Goal: Task Accomplishment & Management: Use online tool/utility

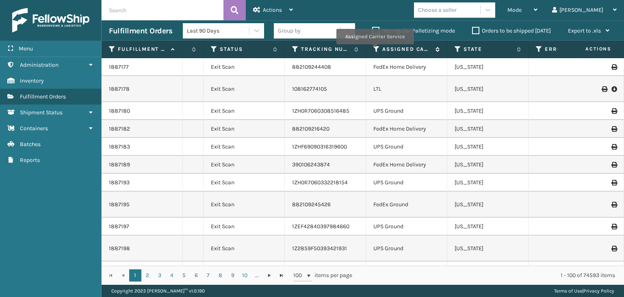
click at [375, 50] on icon at bounding box center [377, 49] width 7 height 7
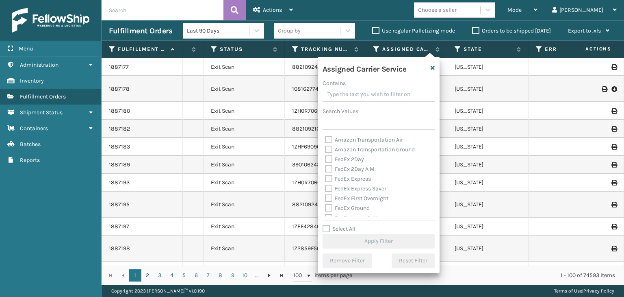
click at [346, 228] on label "Select All" at bounding box center [339, 228] width 33 height 7
click at [346, 225] on input "Select All" at bounding box center [384, 224] width 122 height 1
checkbox input "true"
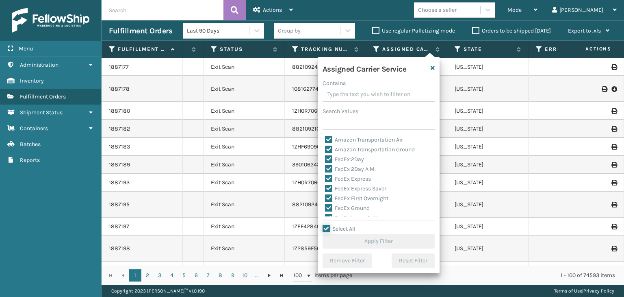
checkbox input "true"
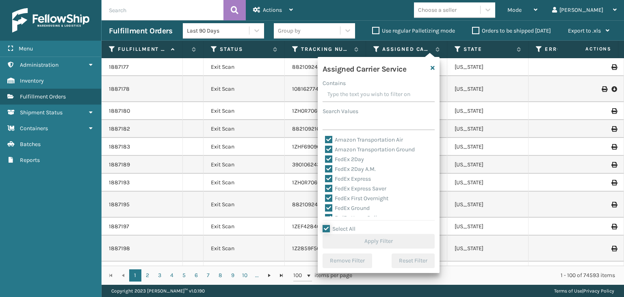
checkbox input "true"
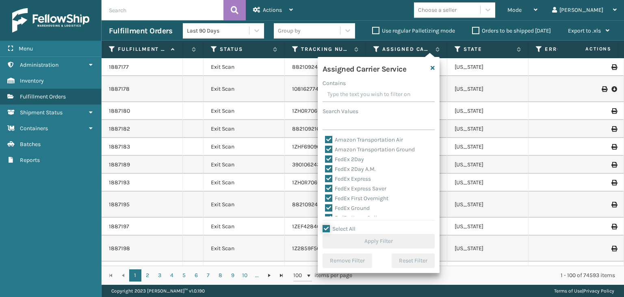
checkbox input "true"
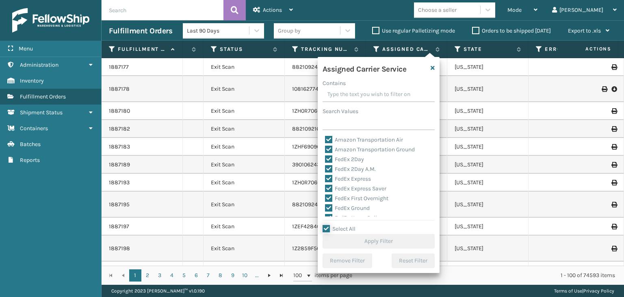
checkbox input "true"
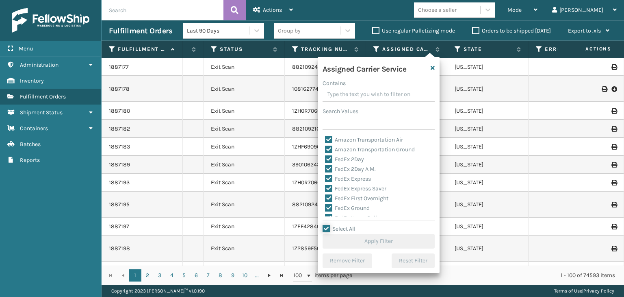
checkbox input "true"
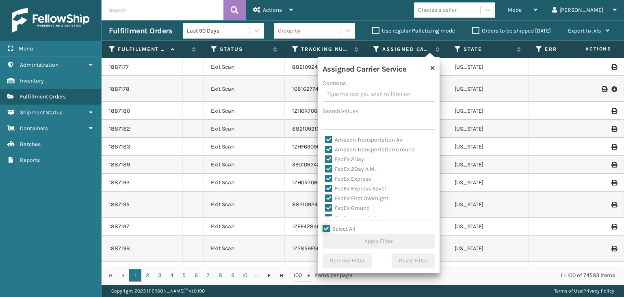
checkbox input "true"
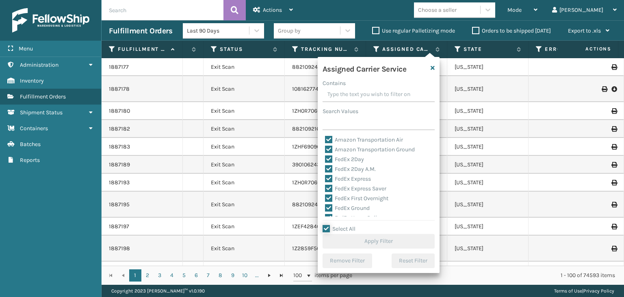
checkbox input "true"
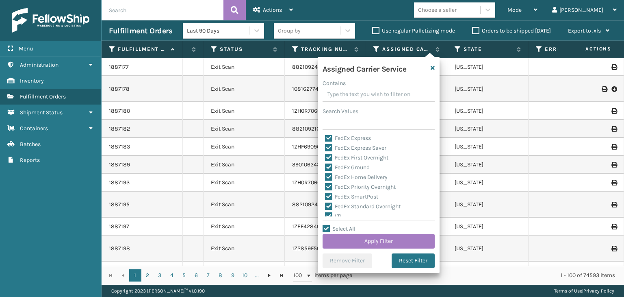
click at [336, 214] on label "LTL" at bounding box center [334, 216] width 18 height 7
click at [326, 214] on input "LTL" at bounding box center [325, 213] width 0 height 5
checkbox input "false"
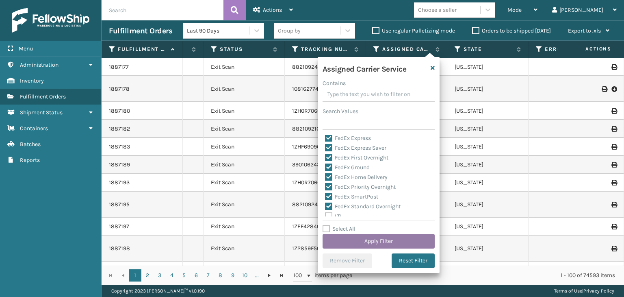
click at [352, 240] on button "Apply Filter" at bounding box center [379, 241] width 112 height 15
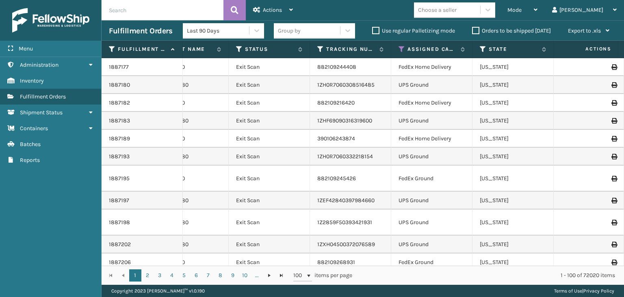
scroll to position [0, 295]
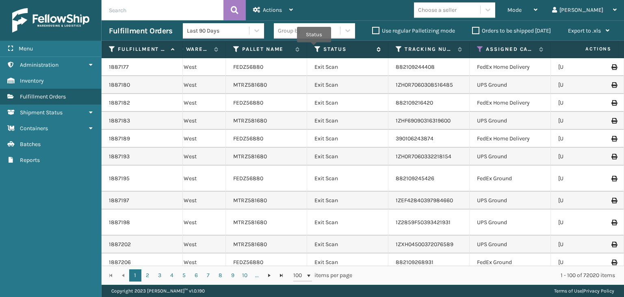
click at [315, 48] on icon at bounding box center [318, 49] width 7 height 7
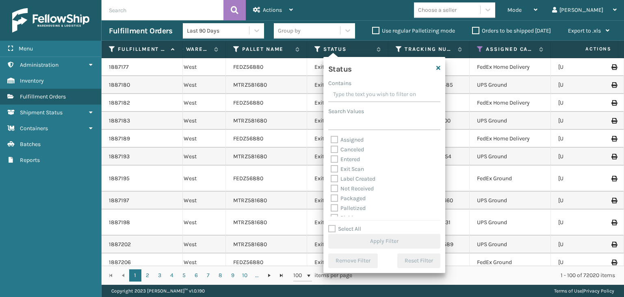
scroll to position [41, 0]
click at [343, 178] on label "Picking" at bounding box center [345, 177] width 29 height 7
click at [331, 178] on input "Picking" at bounding box center [331, 174] width 0 height 5
checkbox input "true"
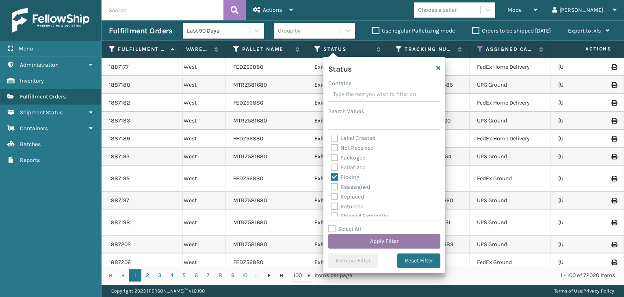
click at [354, 240] on button "Apply Filter" at bounding box center [384, 241] width 112 height 15
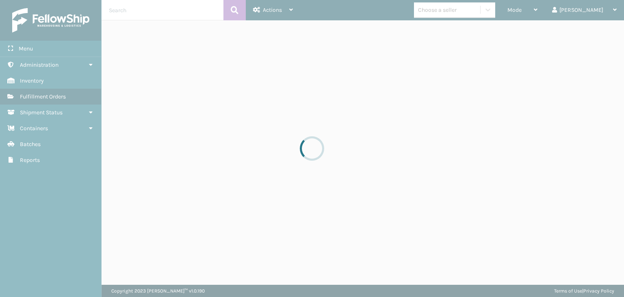
click at [550, 13] on div at bounding box center [312, 148] width 624 height 297
click at [522, 13] on span "Mode" at bounding box center [515, 10] width 14 height 7
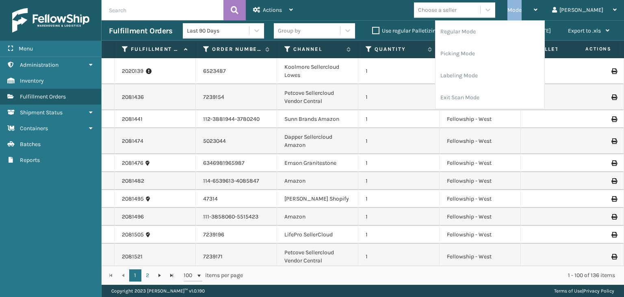
click at [522, 13] on span "Mode" at bounding box center [515, 10] width 14 height 7
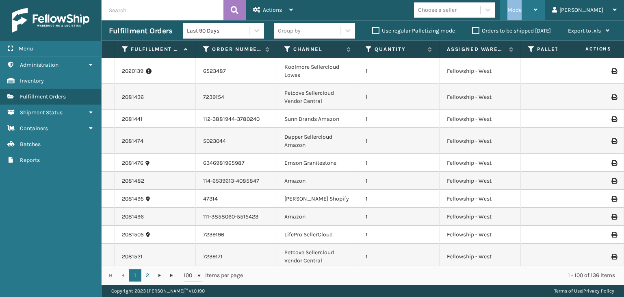
click at [538, 7] on div "Mode" at bounding box center [523, 10] width 30 height 20
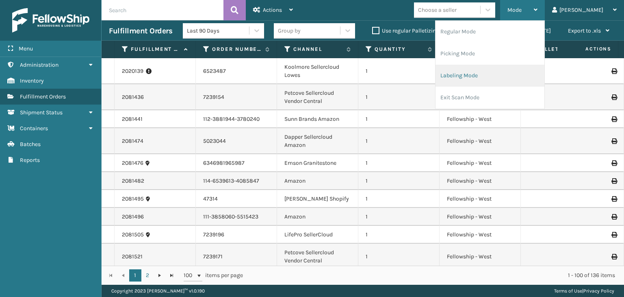
click at [512, 75] on li "Labeling Mode" at bounding box center [490, 76] width 109 height 22
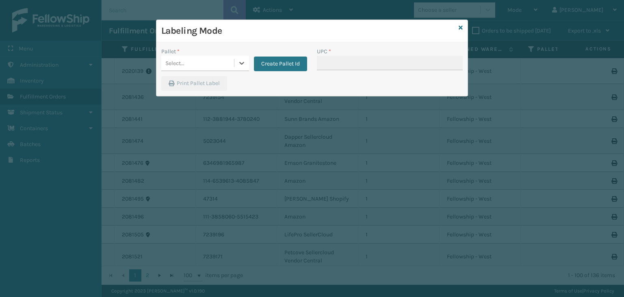
click at [215, 65] on div "Select..." at bounding box center [197, 62] width 73 height 13
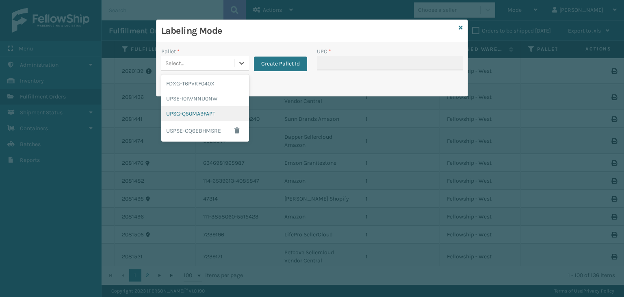
click at [215, 114] on div "UPSG-Q50MA9FAPT" at bounding box center [205, 113] width 88 height 15
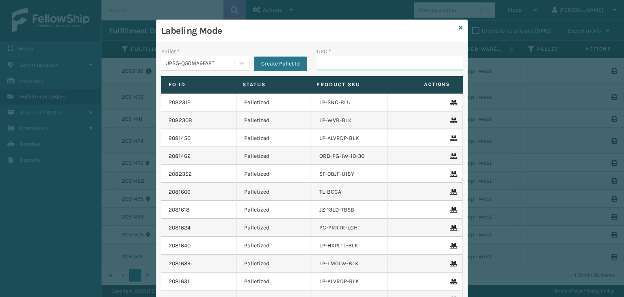
click at [320, 56] on input "UPC *" at bounding box center [390, 63] width 146 height 15
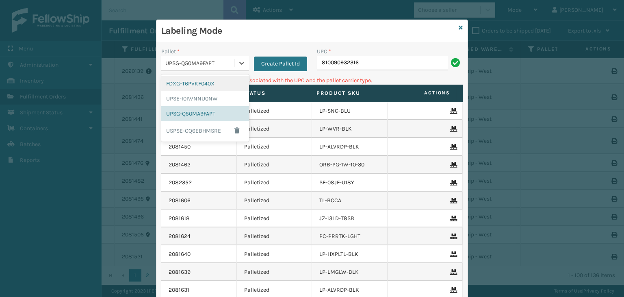
click at [194, 63] on div "UPSG-Q50MA9FAPT" at bounding box center [200, 63] width 70 height 9
click at [197, 85] on div "FDXG-T6PVKF040X" at bounding box center [205, 83] width 88 height 15
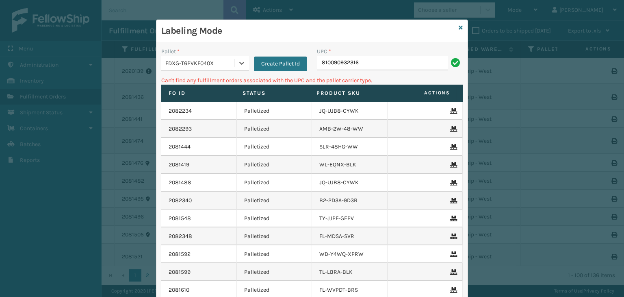
click at [197, 57] on div "FDXG-T6PVKF040X" at bounding box center [197, 62] width 73 height 13
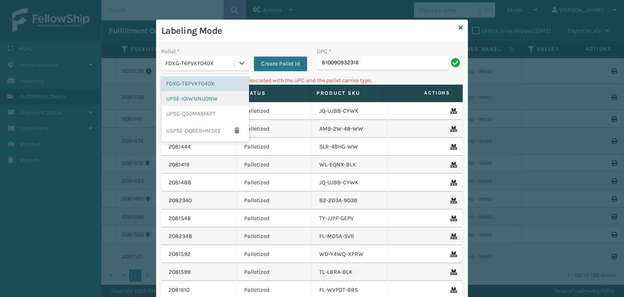
drag, startPoint x: 190, startPoint y: 100, endPoint x: 345, endPoint y: 69, distance: 157.9
click at [197, 100] on div "UPSE-I0IWNNU0NW" at bounding box center [205, 98] width 88 height 15
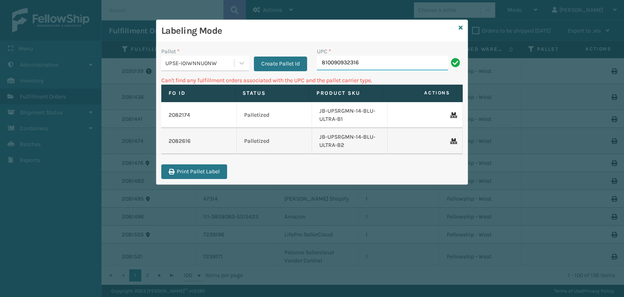
click at [371, 65] on input "810090932316" at bounding box center [382, 63] width 131 height 15
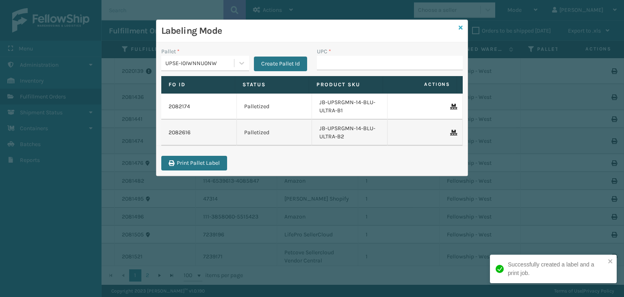
click at [461, 30] on icon at bounding box center [461, 28] width 4 height 6
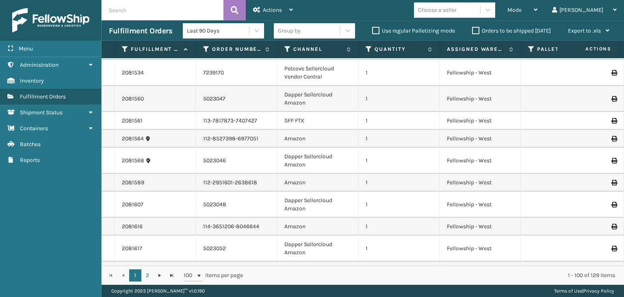
scroll to position [122, 0]
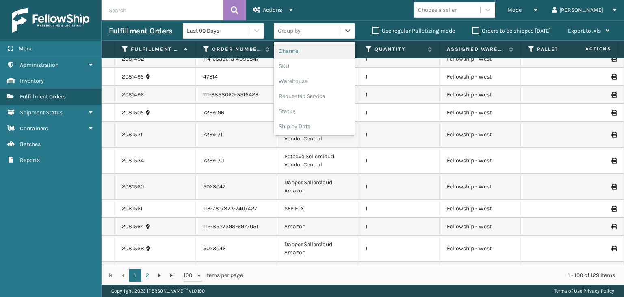
click at [301, 35] on div "Group by" at bounding box center [307, 30] width 66 height 13
click at [306, 67] on div "SKU" at bounding box center [314, 66] width 81 height 15
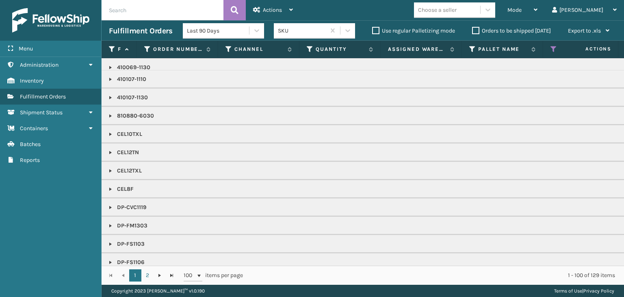
scroll to position [0, 0]
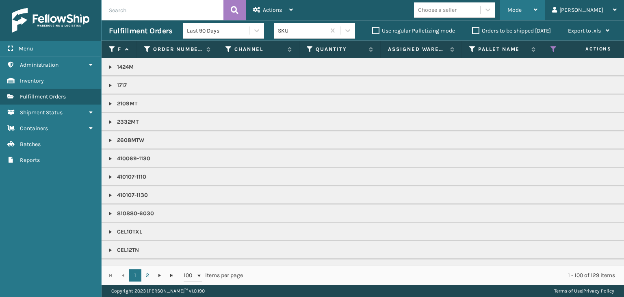
click at [535, 13] on div "Mode Regular Mode Picking Mode Labeling Mode Exit Scan Mode" at bounding box center [522, 10] width 45 height 20
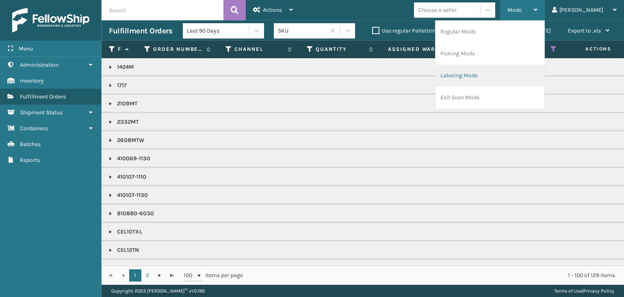
click at [522, 84] on li "Labeling Mode" at bounding box center [490, 76] width 109 height 22
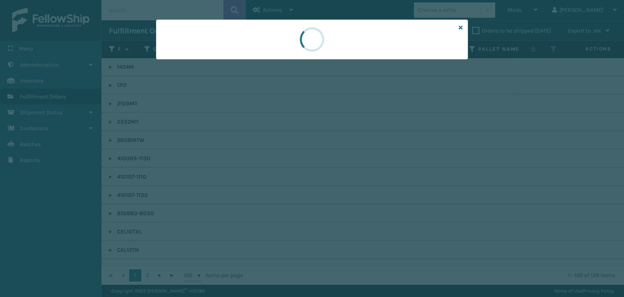
click at [197, 61] on div at bounding box center [312, 148] width 624 height 297
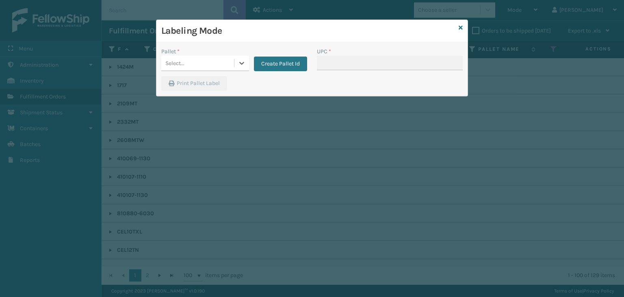
click at [197, 61] on div "Select..." at bounding box center [197, 62] width 73 height 13
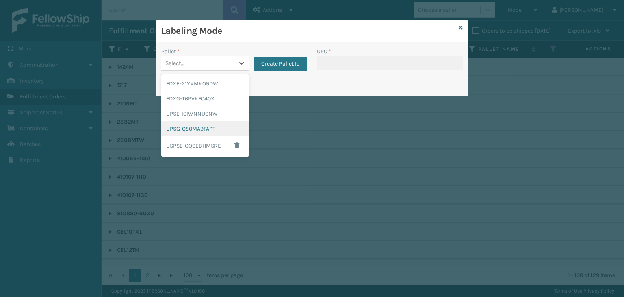
click at [200, 128] on div "UPSG-Q50MA9FAPT" at bounding box center [205, 128] width 88 height 15
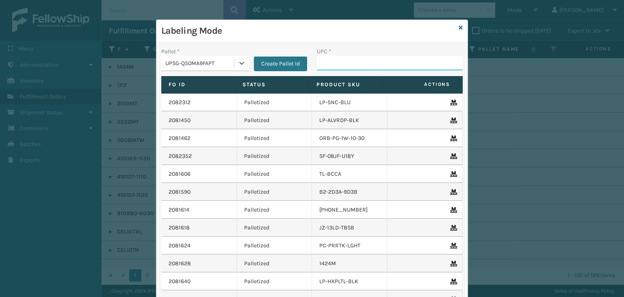
click at [357, 65] on input "UPC *" at bounding box center [390, 63] width 146 height 15
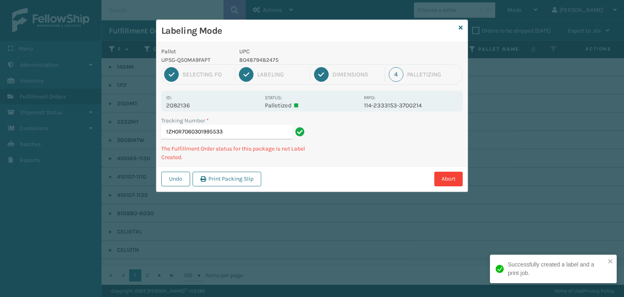
click at [263, 62] on p "804879482475" at bounding box center [299, 60] width 120 height 9
copy p "804879482475"
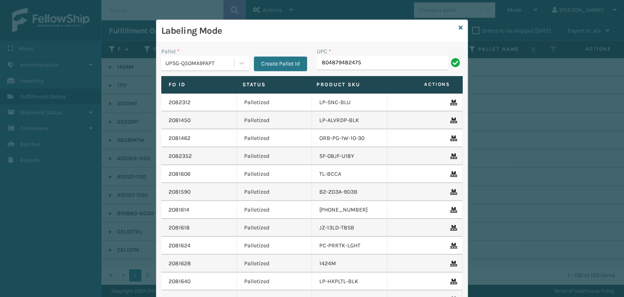
type input "804879482475"
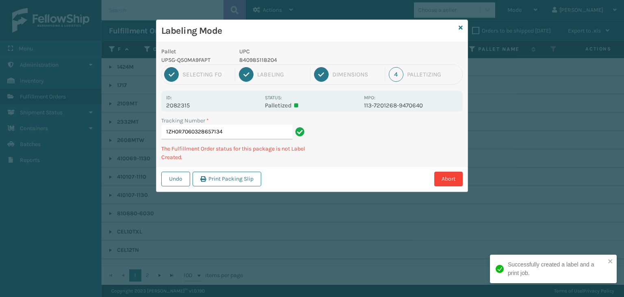
click at [256, 60] on p "840985118204" at bounding box center [299, 60] width 120 height 9
copy p "840985118204"
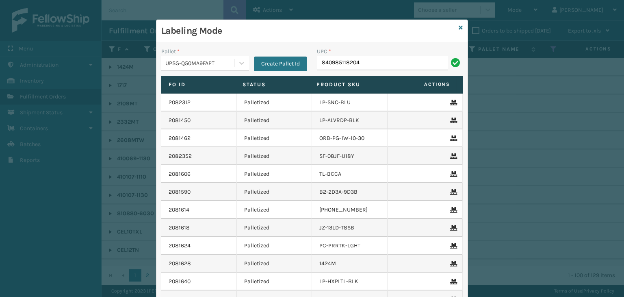
type input "840985118204"
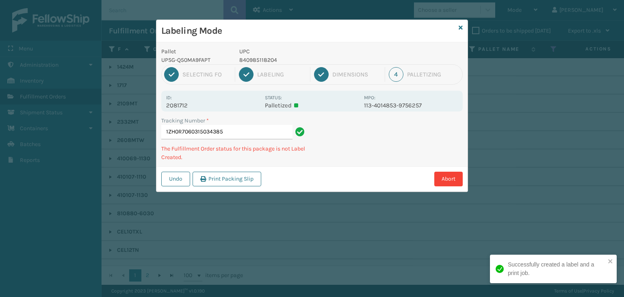
type input "1ZH0R7060315034385840985118204"
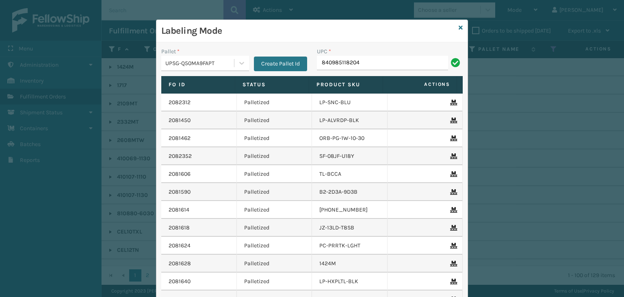
type input "840985118204"
type input "840985"
type input "840985118204"
drag, startPoint x: 373, startPoint y: 65, endPoint x: 318, endPoint y: 62, distance: 54.9
click at [318, 62] on input "840985118204" at bounding box center [382, 63] width 131 height 15
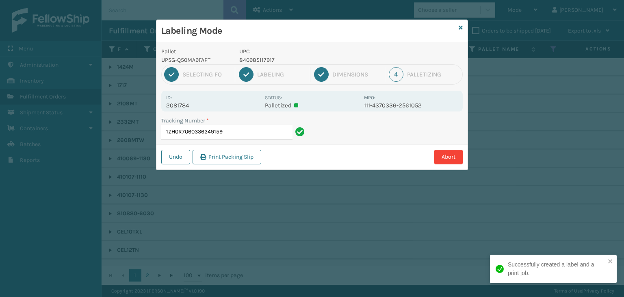
click at [270, 57] on p "840985117917" at bounding box center [299, 60] width 120 height 9
copy p "840985117917"
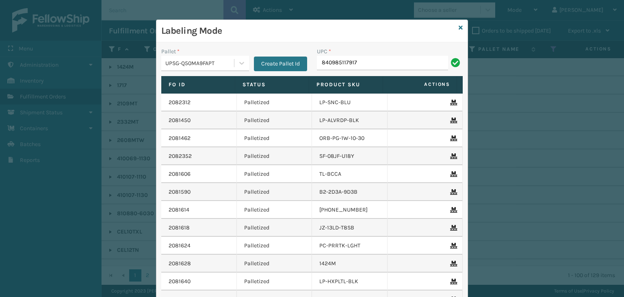
type input "840985117917"
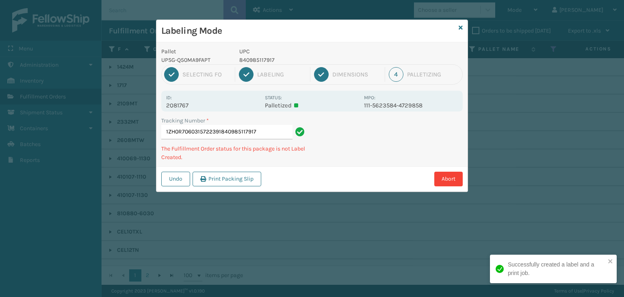
type input "1ZH0R7060315722391840985117917840985117917"
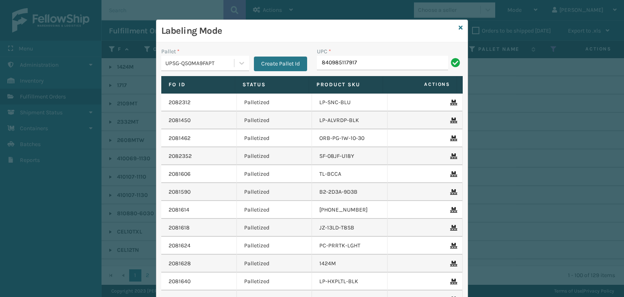
type input "840985117917"
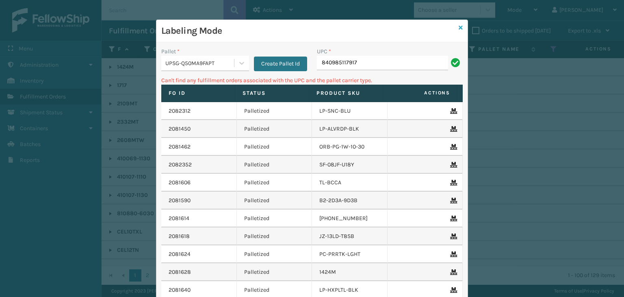
click at [459, 29] on icon at bounding box center [461, 28] width 4 height 6
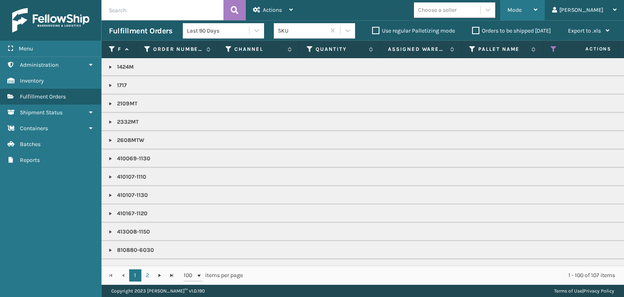
click at [538, 9] on div "Mode" at bounding box center [523, 10] width 30 height 20
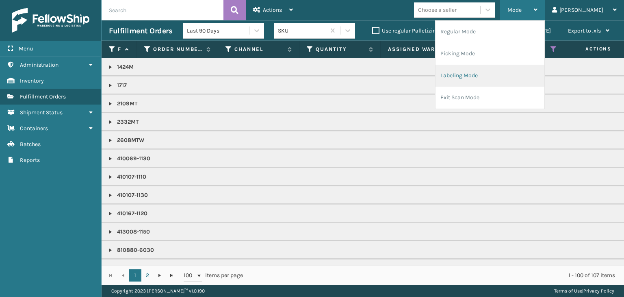
click at [534, 73] on li "Labeling Mode" at bounding box center [490, 76] width 109 height 22
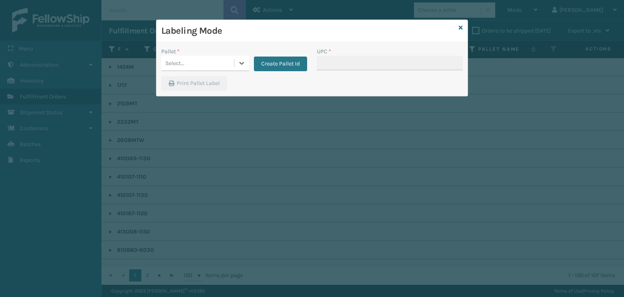
click at [194, 64] on div "Select..." at bounding box center [197, 62] width 73 height 13
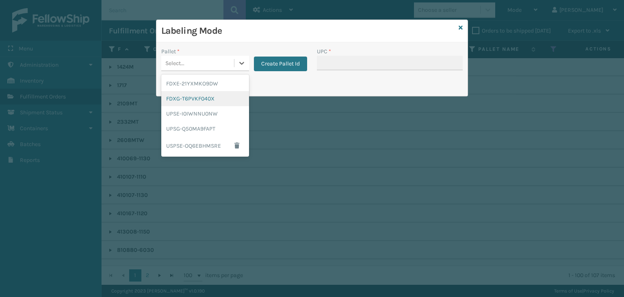
click at [201, 98] on div "FDXG-T6PVKF040X" at bounding box center [205, 98] width 88 height 15
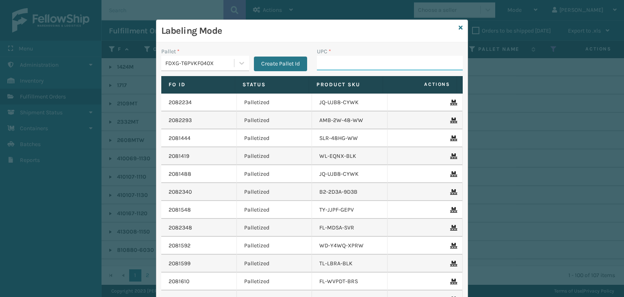
drag, startPoint x: 337, startPoint y: 65, endPoint x: 320, endPoint y: 50, distance: 23.0
click at [337, 65] on input "UPC *" at bounding box center [390, 63] width 146 height 15
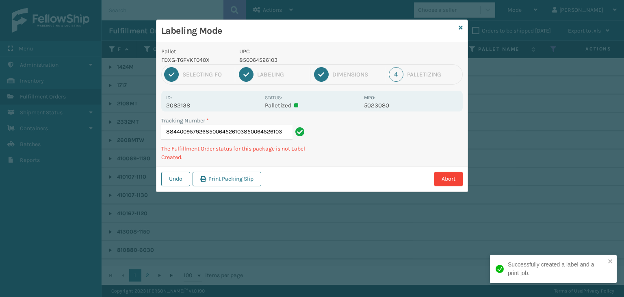
type input "884400957926850064526103850064526103"
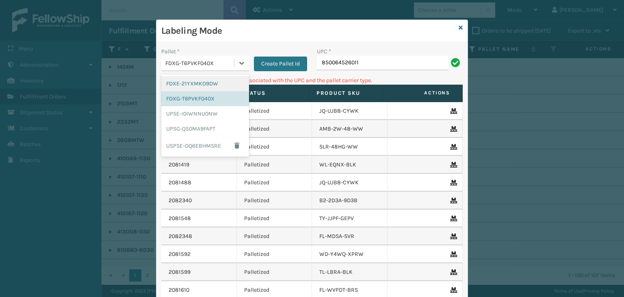
click at [219, 61] on div "FDXG-T6PVKF040X" at bounding box center [200, 63] width 70 height 9
click at [212, 123] on div "UPSG-Q50MA9FAPT" at bounding box center [205, 128] width 88 height 15
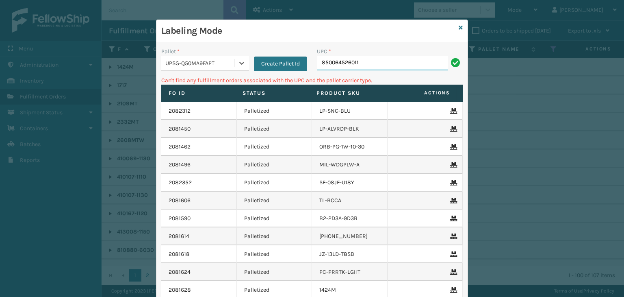
click at [378, 59] on input "850064526011" at bounding box center [382, 63] width 131 height 15
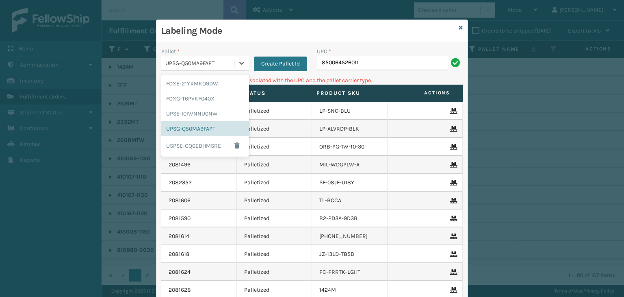
click at [184, 68] on div "UPSG-Q50MA9FAPT" at bounding box center [197, 62] width 73 height 13
click at [189, 86] on div "FDXE-21YXMKO9DW" at bounding box center [205, 83] width 88 height 15
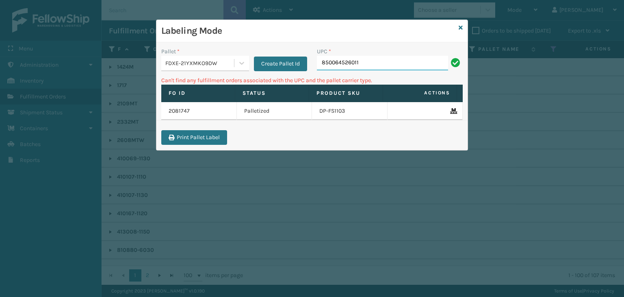
click at [387, 62] on input "850064526011" at bounding box center [382, 63] width 131 height 15
click at [462, 28] on icon at bounding box center [461, 28] width 4 height 6
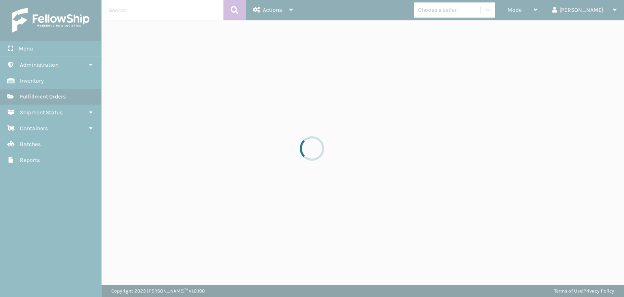
click at [476, 7] on div at bounding box center [312, 148] width 624 height 297
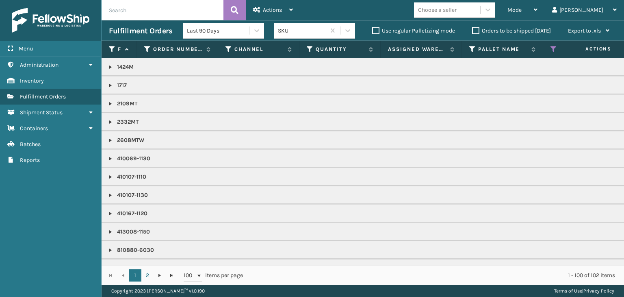
click at [457, 7] on div "Choose a seller" at bounding box center [437, 10] width 39 height 9
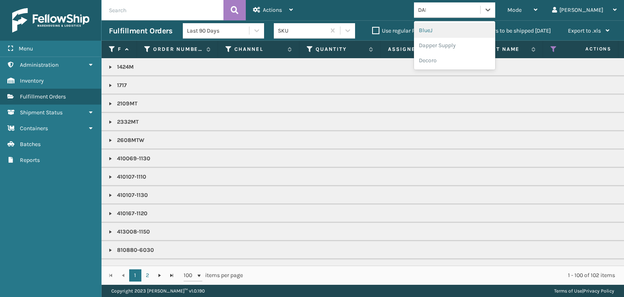
type input "[PERSON_NAME]"
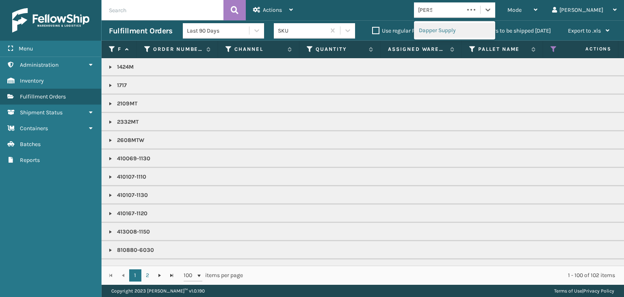
click at [468, 30] on div "Dapper Supply" at bounding box center [454, 30] width 81 height 15
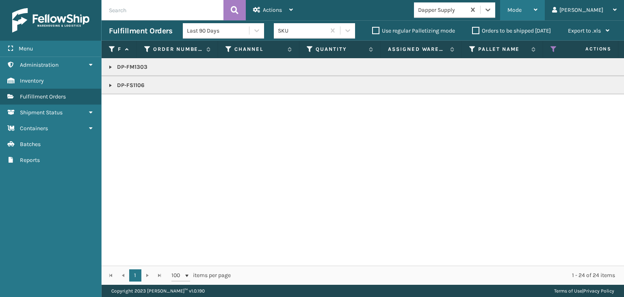
click at [538, 4] on div "Mode" at bounding box center [523, 10] width 30 height 20
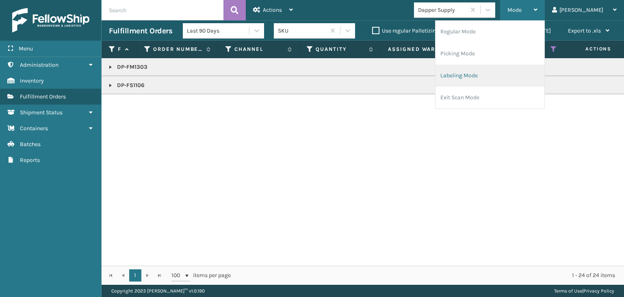
click at [532, 74] on li "Labeling Mode" at bounding box center [490, 76] width 109 height 22
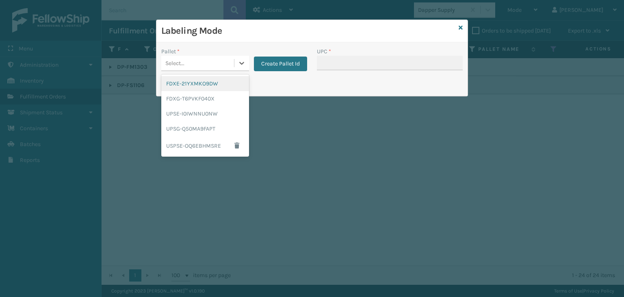
click at [191, 63] on div "Select..." at bounding box center [197, 62] width 73 height 13
click at [203, 100] on div "FDXG-T6PVKF040X" at bounding box center [205, 98] width 88 height 15
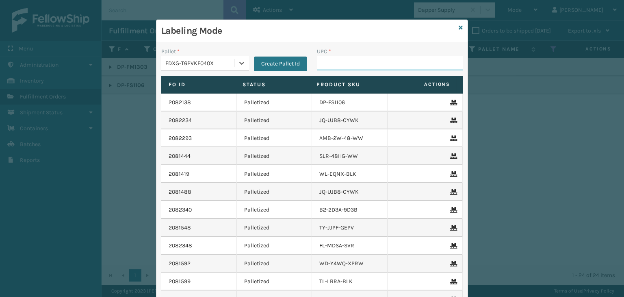
click at [370, 56] on input "UPC *" at bounding box center [390, 63] width 146 height 15
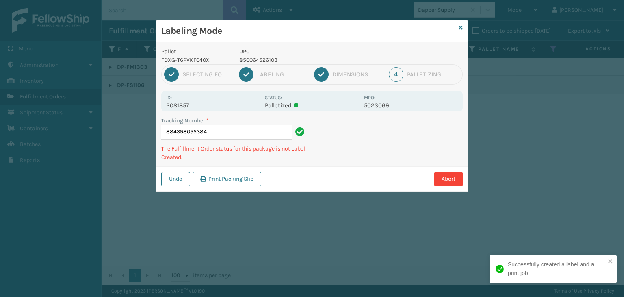
click at [263, 59] on p "850064526103" at bounding box center [299, 60] width 120 height 9
copy p "850064526103"
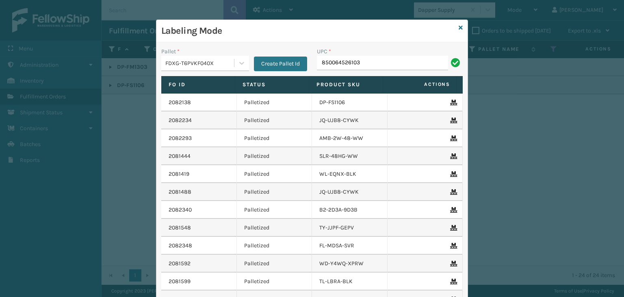
type input "850064526103"
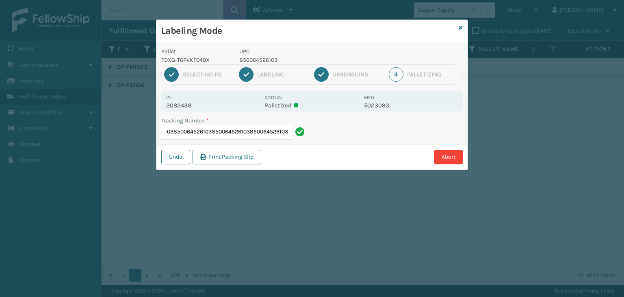
type input "884411243273850064526103850064526103850064526103850064526103850064526103"
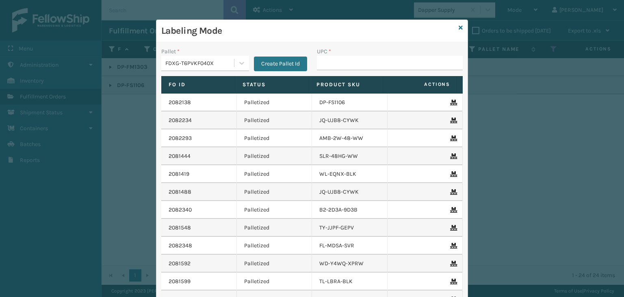
type input "850064526103"
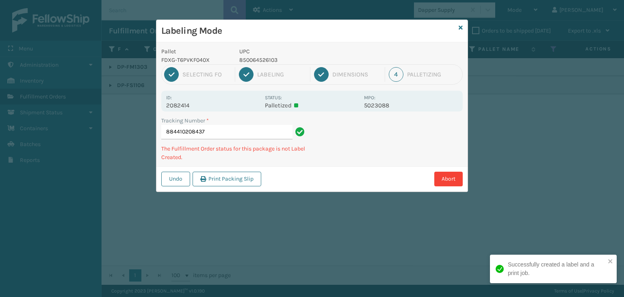
type input "884410208437850064526103"
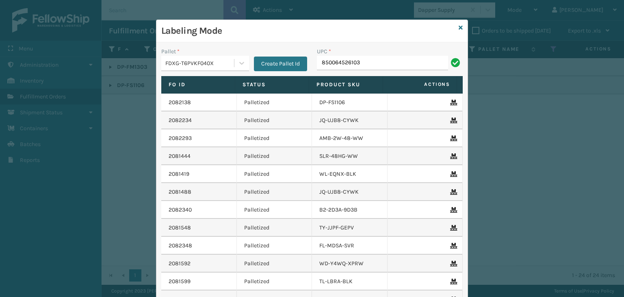
type input "850064526103"
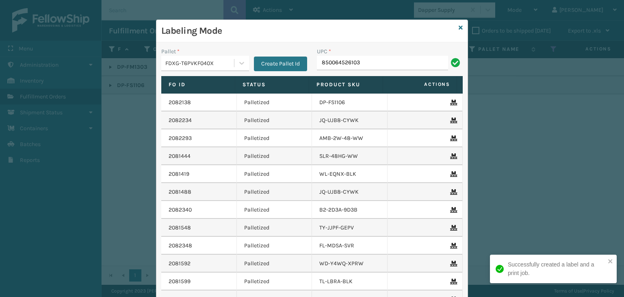
type input "850064526103"
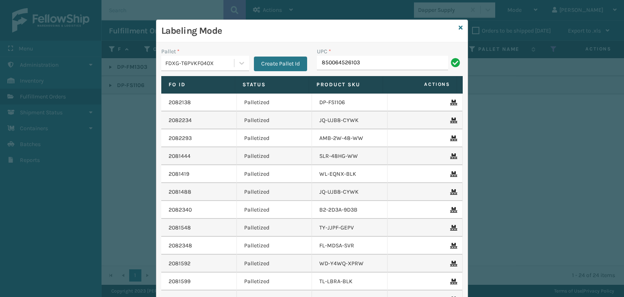
type input "850064526103"
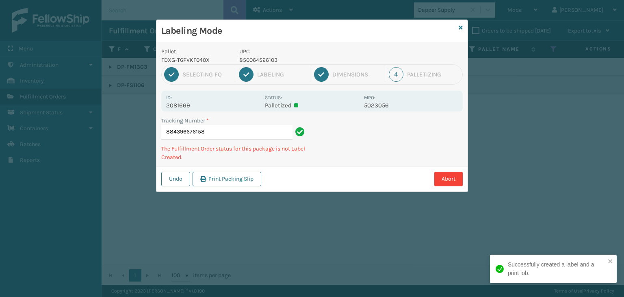
type input "884396676158850064526103"
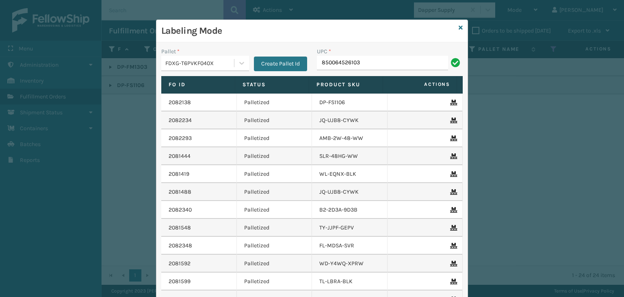
type input "850064526103"
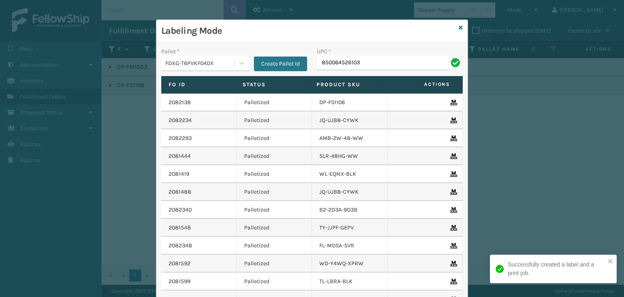
type input "850064526103"
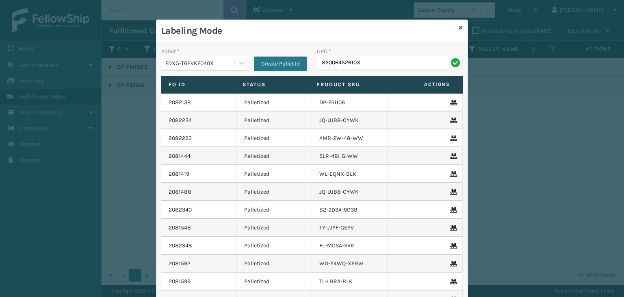
type input "850064526103"
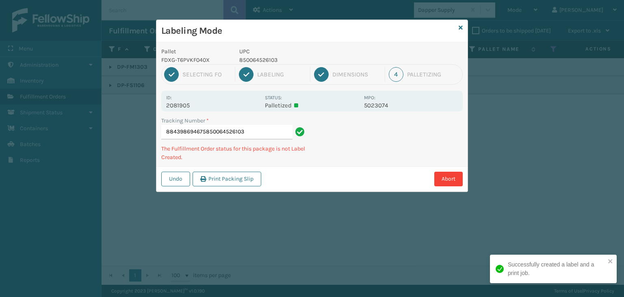
type input "884398694675850064526103850064526103"
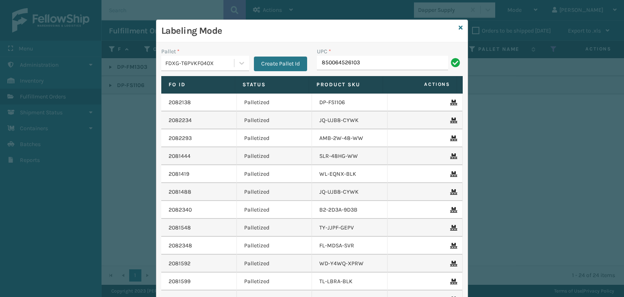
type input "850064526103"
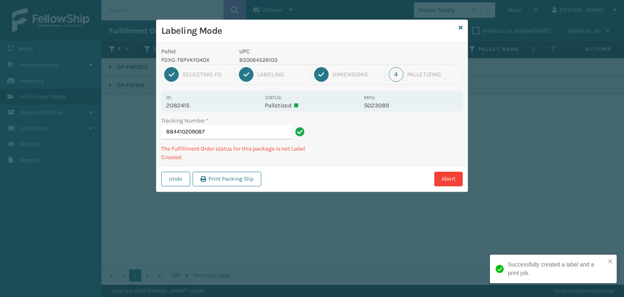
type input "884410209087850064526103"
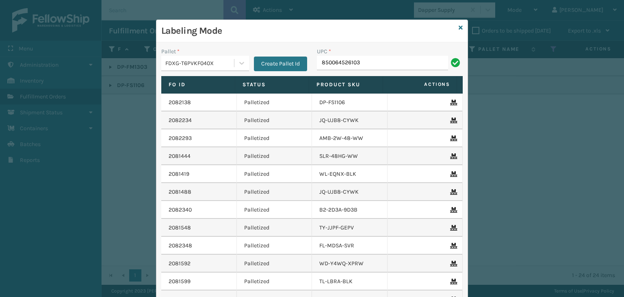
type input "850064526103"
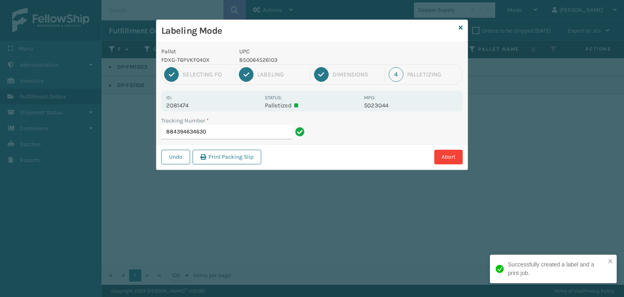
click at [175, 103] on p "2081474" at bounding box center [213, 105] width 94 height 7
copy p "2081474"
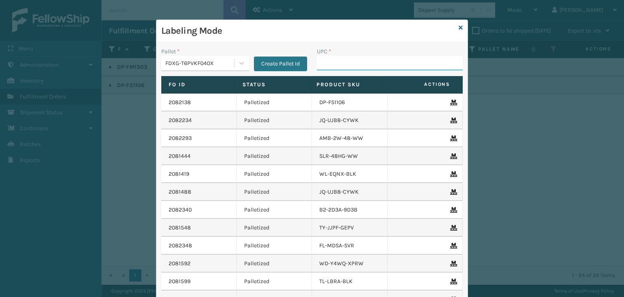
paste input "2081474"
type input "2081474"
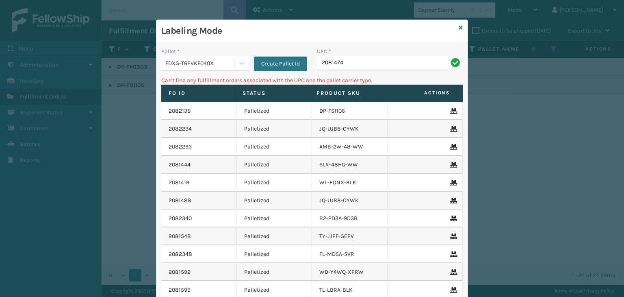
drag, startPoint x: 387, startPoint y: 65, endPoint x: 154, endPoint y: 48, distance: 233.1
click at [156, 48] on div "Pallet * FDXG-T6PVKF040X Create Pallet Id UPC * 2081474" at bounding box center [311, 61] width 311 height 29
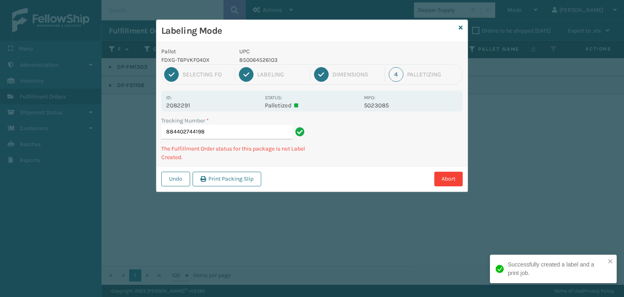
type input "8844027441982081474"
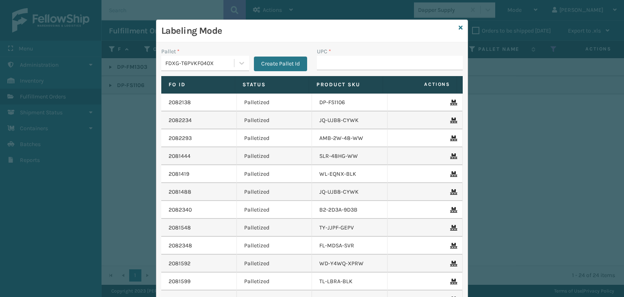
type input "2081474"
drag, startPoint x: 414, startPoint y: 67, endPoint x: 135, endPoint y: 72, distance: 278.5
click at [135, 72] on div "Labeling Mode Pallet * FDXG-T6PVKF040X Create Pallet Id UPC * 2081474 Fo Id Sta…" at bounding box center [312, 148] width 624 height 297
drag, startPoint x: 380, startPoint y: 55, endPoint x: 202, endPoint y: 63, distance: 178.2
click at [202, 63] on div "Pallet * FDXG-T6PVKF040X Create Pallet Id UPC * 2081474" at bounding box center [311, 61] width 311 height 29
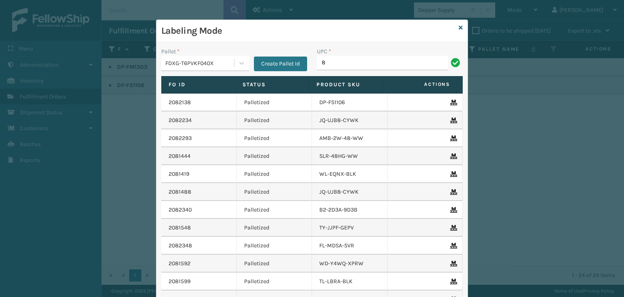
type input "85"
click at [459, 26] on icon at bounding box center [461, 28] width 4 height 6
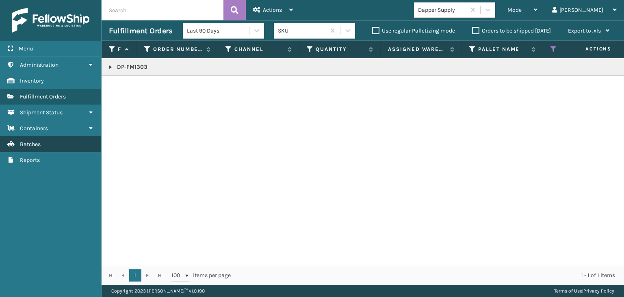
click at [39, 143] on span "Batches" at bounding box center [30, 144] width 21 height 7
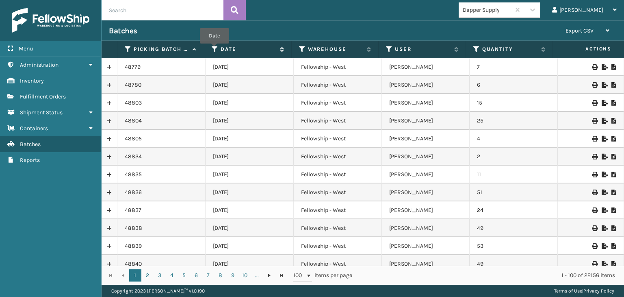
click at [215, 50] on icon at bounding box center [215, 49] width 7 height 7
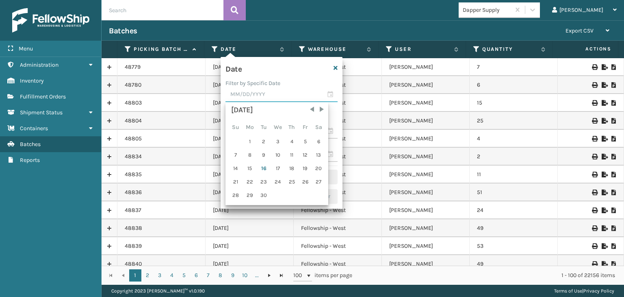
click at [329, 93] on input "text" at bounding box center [282, 94] width 112 height 15
click at [261, 163] on div "16" at bounding box center [264, 168] width 12 height 12
type input "[DATE]"
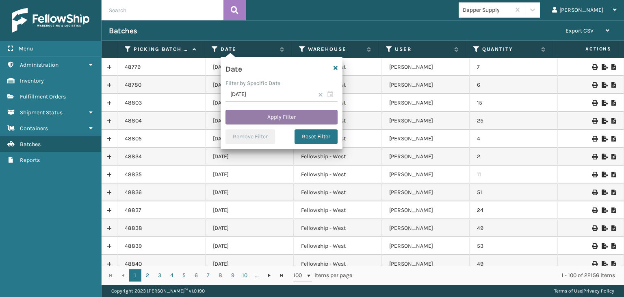
click at [299, 115] on button "Apply Filter" at bounding box center [282, 117] width 112 height 15
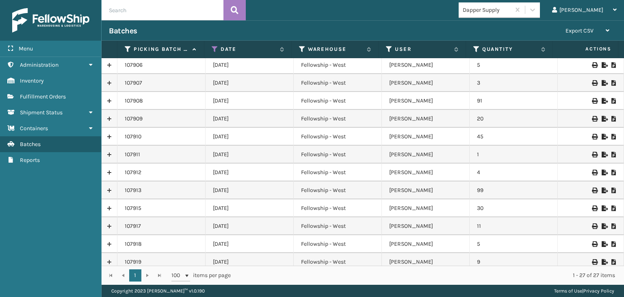
scroll to position [122, 0]
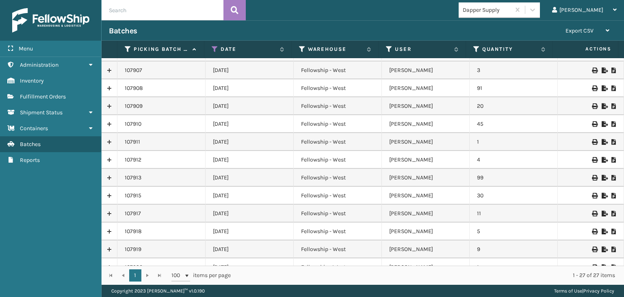
click at [592, 196] on icon at bounding box center [594, 196] width 5 height 6
click at [612, 195] on icon at bounding box center [614, 196] width 5 height 6
click at [592, 195] on icon at bounding box center [594, 196] width 5 height 6
click at [592, 196] on icon at bounding box center [594, 196] width 5 height 6
click at [53, 98] on span "Fulfillment Orders" at bounding box center [43, 96] width 46 height 7
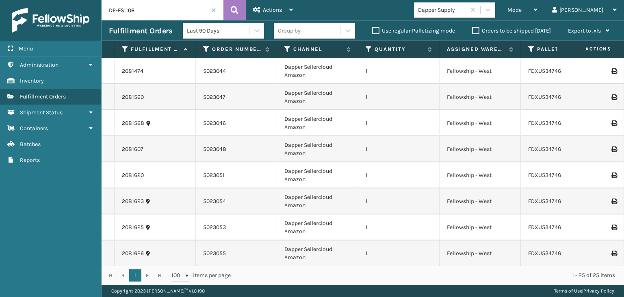
click at [211, 12] on span at bounding box center [213, 10] width 5 height 5
click at [538, 7] on div "Mode" at bounding box center [523, 10] width 30 height 20
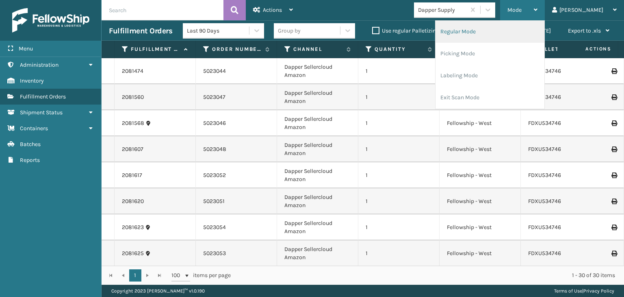
click at [532, 30] on li "Regular Mode" at bounding box center [490, 32] width 109 height 22
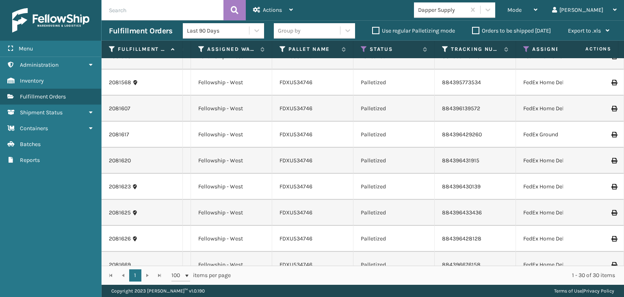
scroll to position [0, 250]
click at [538, 15] on div "Mode" at bounding box center [523, 10] width 30 height 20
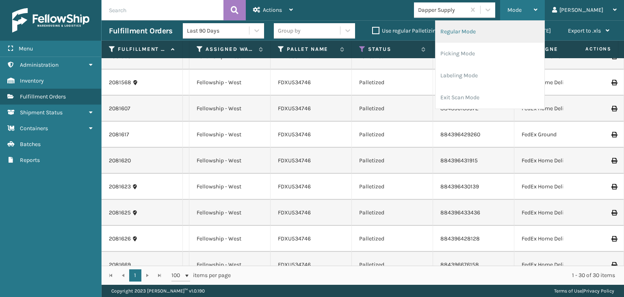
click at [527, 26] on li "Regular Mode" at bounding box center [490, 32] width 109 height 22
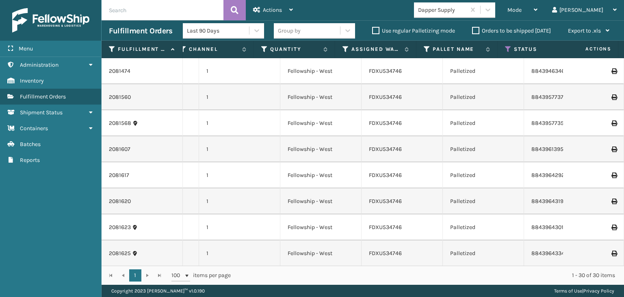
scroll to position [0, 159]
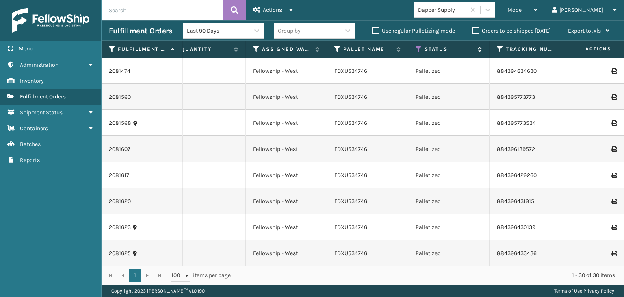
click at [418, 50] on icon at bounding box center [419, 49] width 7 height 7
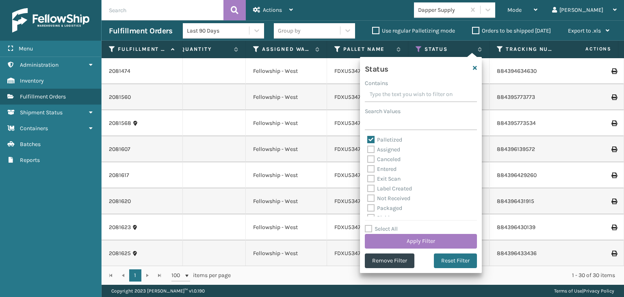
click at [393, 229] on label "Select All" at bounding box center [381, 228] width 33 height 7
click at [393, 225] on input "Select All" at bounding box center [426, 224] width 122 height 1
checkbox input "true"
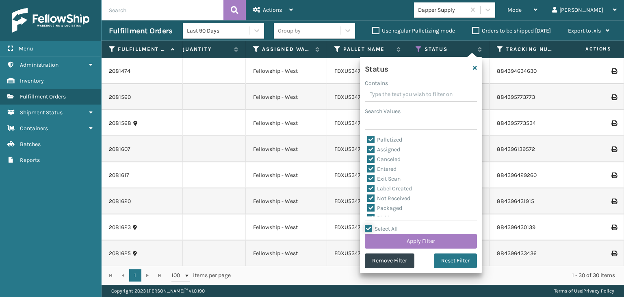
checkbox input "true"
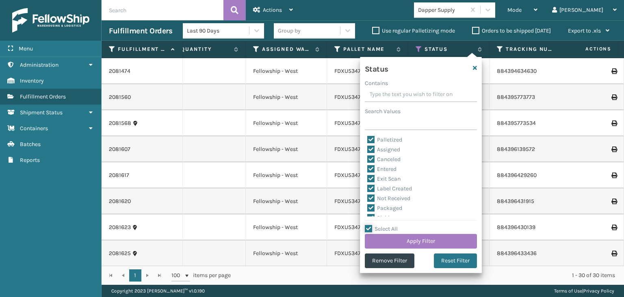
checkbox input "true"
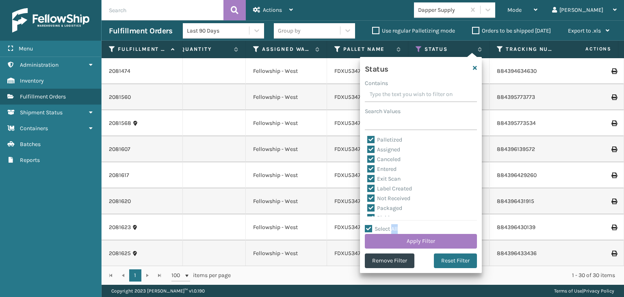
click at [393, 229] on label "Select All" at bounding box center [381, 228] width 33 height 7
click at [393, 225] on input "Select All" at bounding box center [426, 224] width 122 height 1
checkbox input "false"
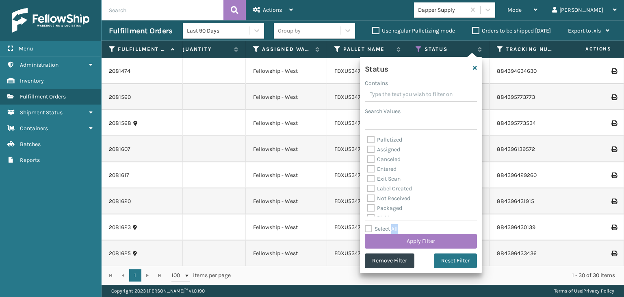
checkbox input "false"
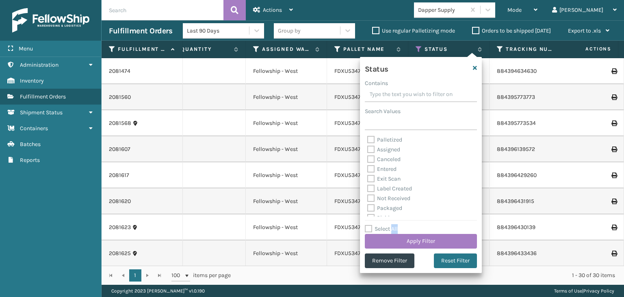
checkbox input "false"
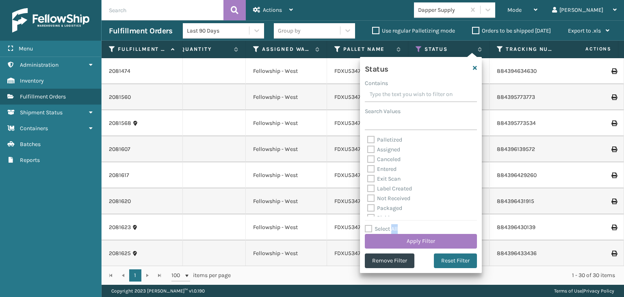
checkbox input "false"
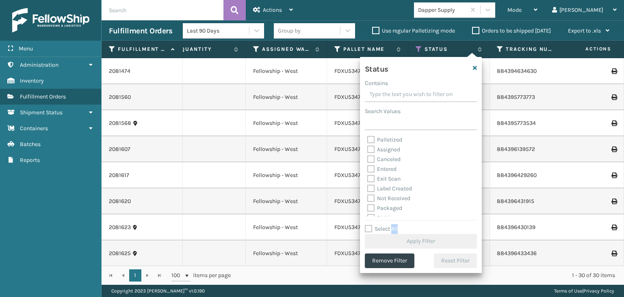
scroll to position [41, 0]
click at [388, 176] on label "Picking" at bounding box center [381, 177] width 29 height 7
click at [368, 176] on input "Picking" at bounding box center [367, 174] width 0 height 5
checkbox input "true"
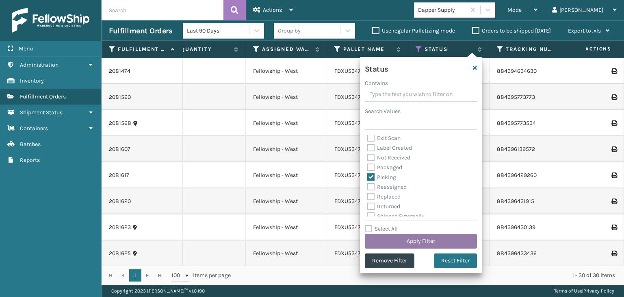
click at [401, 241] on button "Apply Filter" at bounding box center [421, 241] width 112 height 15
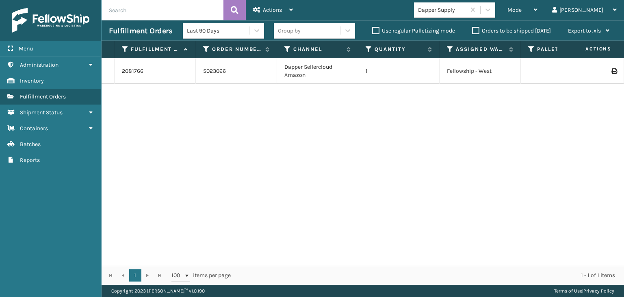
drag, startPoint x: 337, startPoint y: 259, endPoint x: 327, endPoint y: 258, distance: 9.4
click at [373, 260] on div "2081766 5023066 Dapper Sellercloud Amazon 1 Fellowship - West Picking 884397471…" at bounding box center [363, 161] width 523 height 207
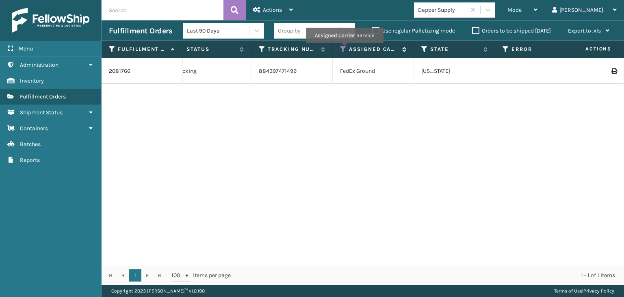
click at [344, 49] on icon at bounding box center [343, 49] width 7 height 7
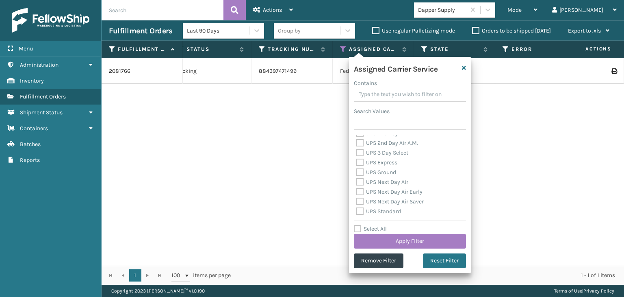
drag, startPoint x: 374, startPoint y: 228, endPoint x: 376, endPoint y: 223, distance: 4.8
click at [375, 228] on label "Select All" at bounding box center [370, 228] width 33 height 7
click at [375, 225] on input "Select All" at bounding box center [415, 224] width 122 height 1
checkbox input "true"
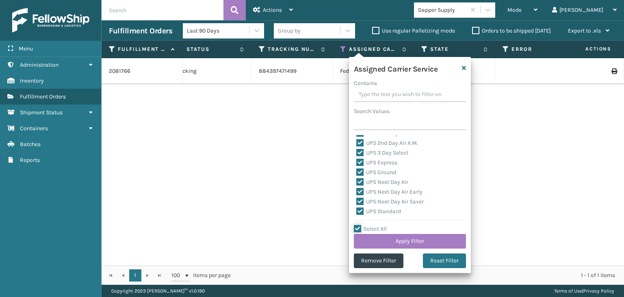
checkbox input "true"
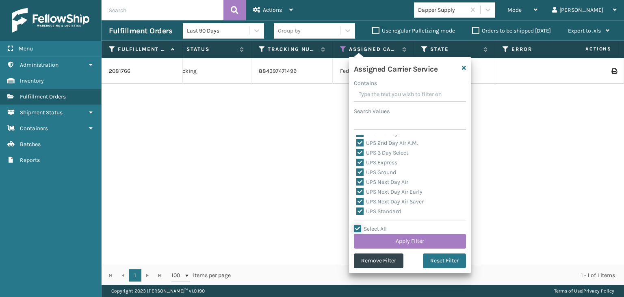
checkbox input "true"
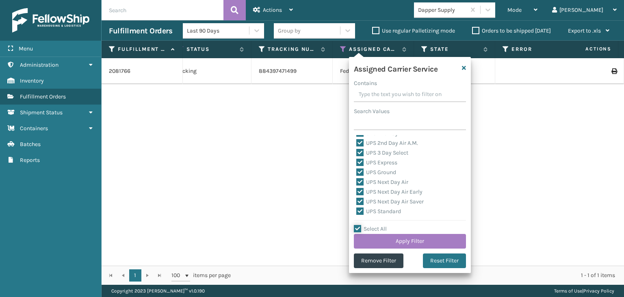
checkbox input "true"
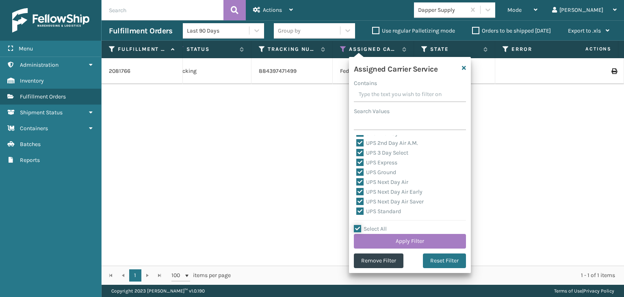
checkbox input "true"
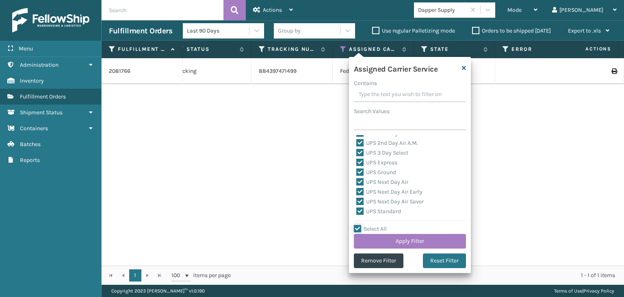
checkbox input "true"
click at [365, 174] on label "LTL" at bounding box center [365, 175] width 18 height 7
click at [357, 174] on input "LTL" at bounding box center [356, 173] width 0 height 5
checkbox input "false"
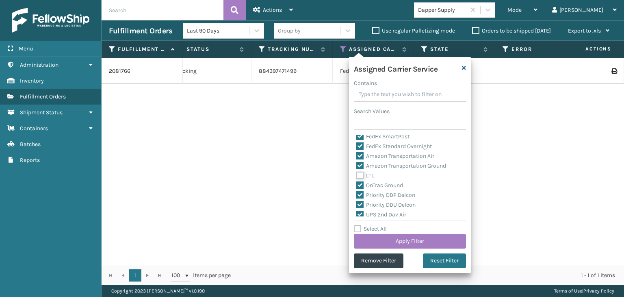
checkbox input "false"
click at [401, 242] on button "Apply Filter" at bounding box center [410, 241] width 112 height 15
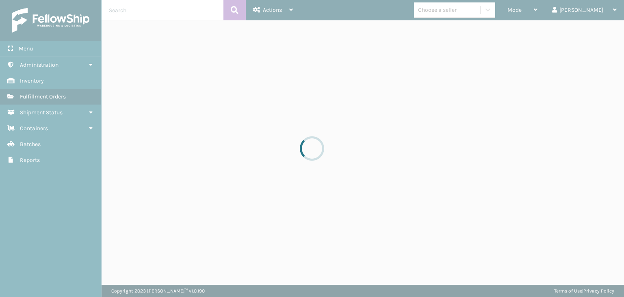
click at [549, 11] on div at bounding box center [312, 148] width 624 height 297
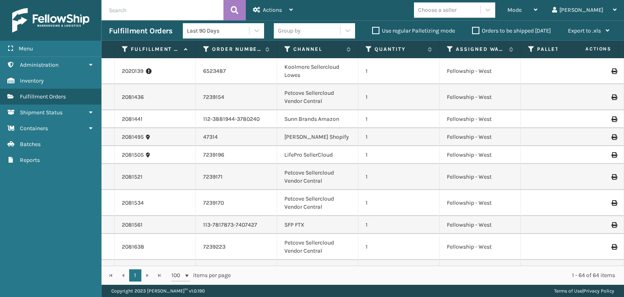
click at [522, 11] on span "Mode" at bounding box center [515, 10] width 14 height 7
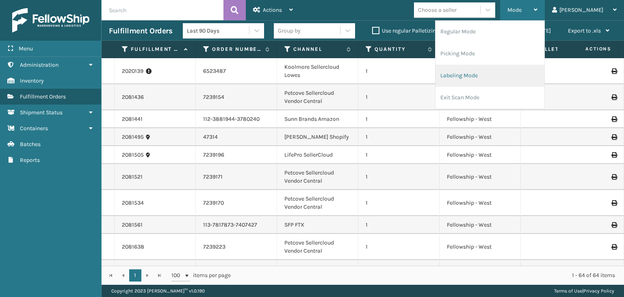
click at [507, 74] on li "Labeling Mode" at bounding box center [490, 76] width 109 height 22
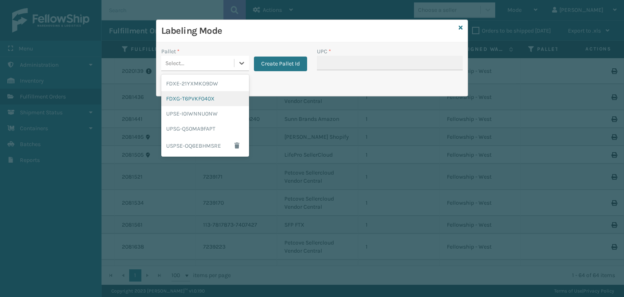
click at [190, 100] on div "FDXG-T6PVKF040X" at bounding box center [205, 98] width 88 height 15
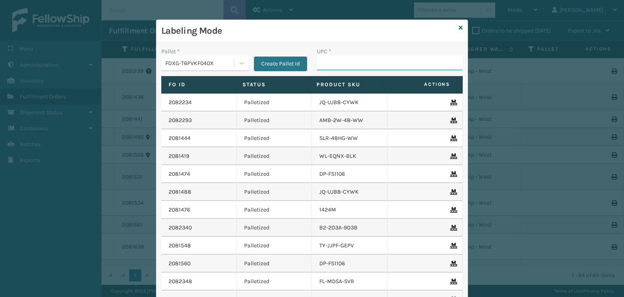
click at [340, 67] on input "UPC *" at bounding box center [390, 63] width 146 height 15
type input "KM-MD-1SS"
type input "DP-FM1303"
click at [459, 30] on icon at bounding box center [461, 28] width 4 height 6
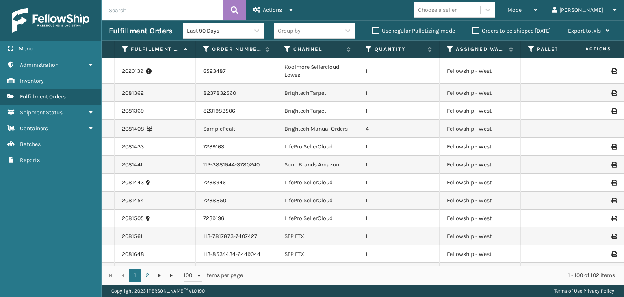
click at [480, 4] on div "Choose a seller" at bounding box center [447, 9] width 66 height 13
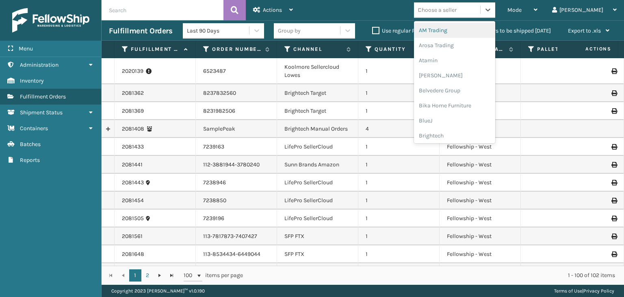
type input "MI"
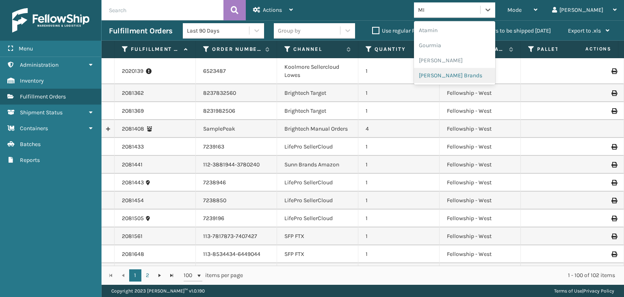
click at [473, 78] on div "[PERSON_NAME] Brands" at bounding box center [454, 75] width 81 height 15
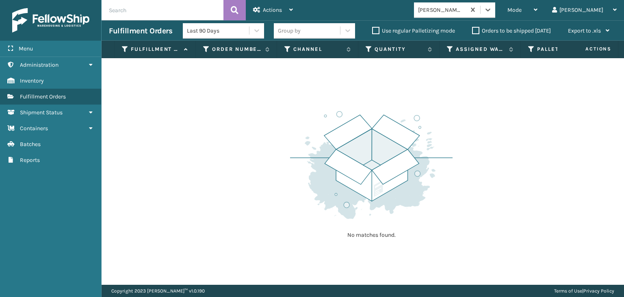
click at [300, 30] on div "Group by" at bounding box center [307, 30] width 66 height 13
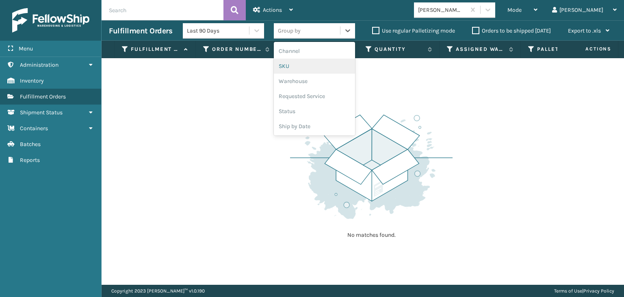
click at [305, 67] on div "SKU" at bounding box center [314, 66] width 81 height 15
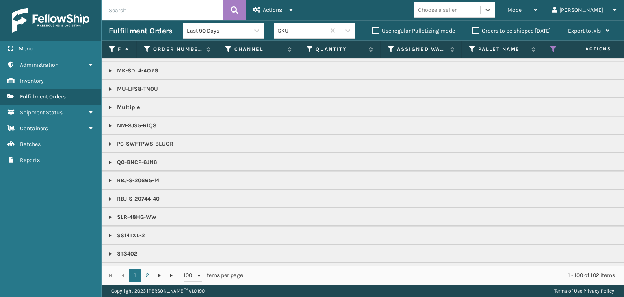
scroll to position [909, 0]
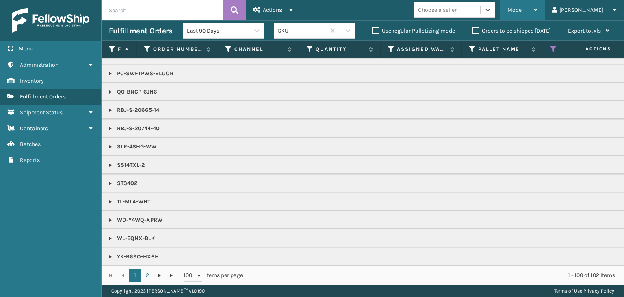
click at [538, 14] on div "Mode" at bounding box center [523, 10] width 30 height 20
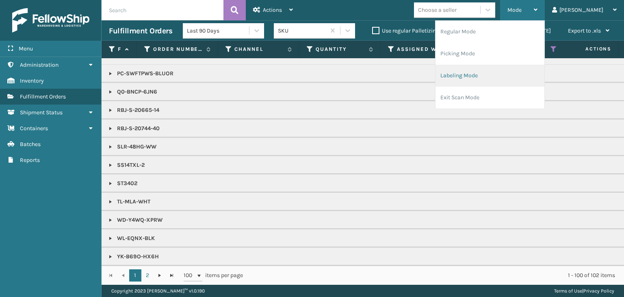
click at [534, 70] on li "Labeling Mode" at bounding box center [490, 76] width 109 height 22
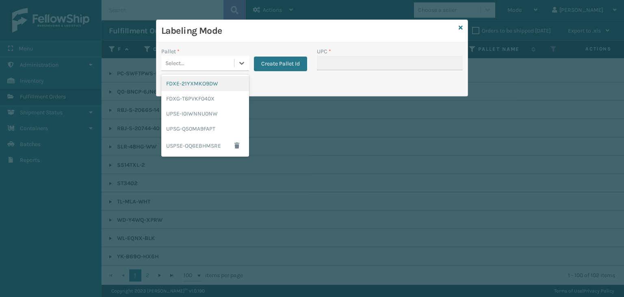
click at [197, 64] on div "Select..." at bounding box center [197, 62] width 73 height 13
click at [218, 128] on div "UPSG-Q50MA9FAPT" at bounding box center [205, 128] width 88 height 15
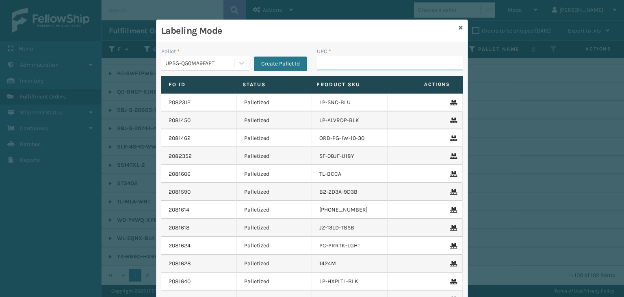
click at [348, 67] on input "UPC *" at bounding box center [390, 63] width 146 height 15
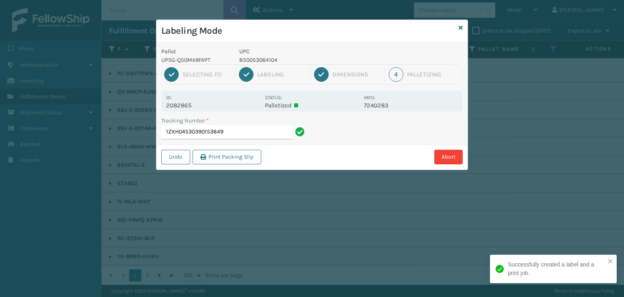
click at [254, 60] on p "850053064104" at bounding box center [299, 60] width 120 height 9
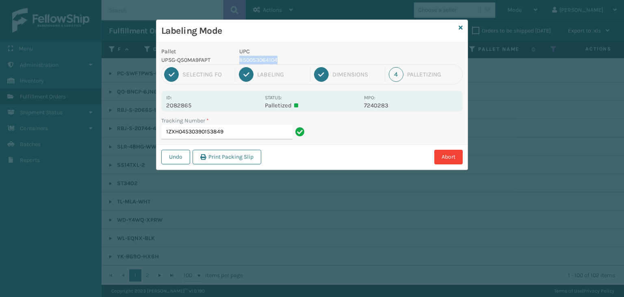
copy p "850053064104"
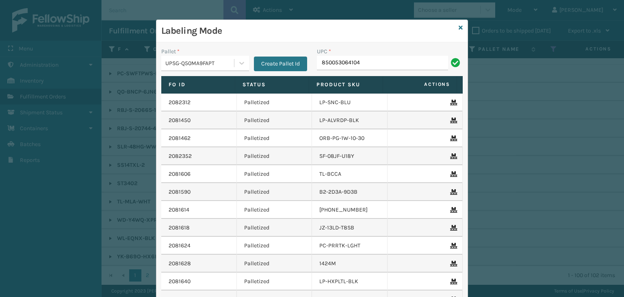
type input "850053064104"
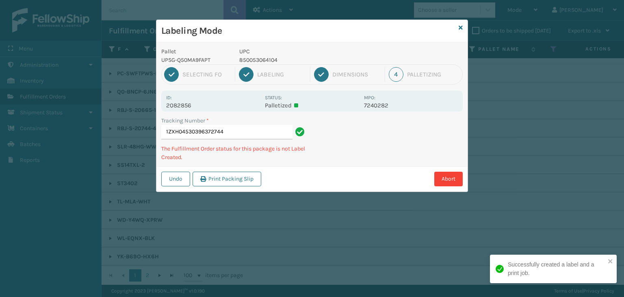
type input "1ZXH04530396372744850053064104"
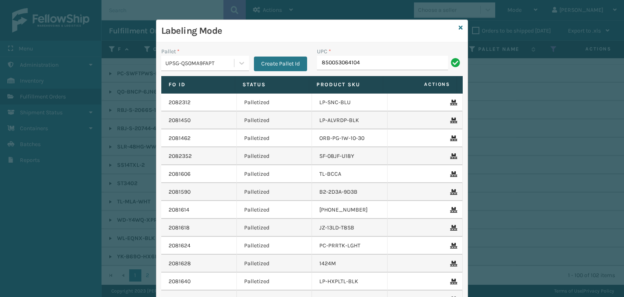
type input "850053064104"
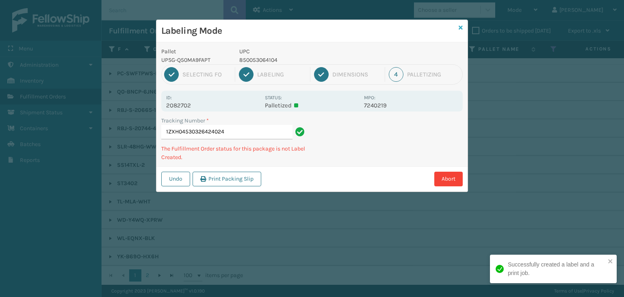
click at [458, 30] on div "Labeling Mode" at bounding box center [311, 31] width 311 height 22
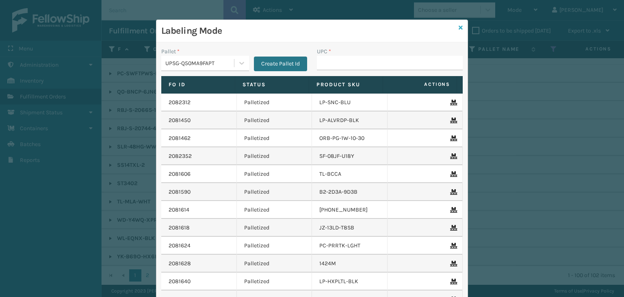
click at [459, 27] on icon at bounding box center [461, 28] width 4 height 6
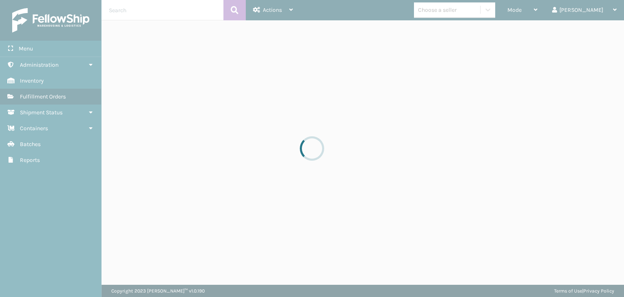
click at [471, 10] on div at bounding box center [312, 148] width 624 height 297
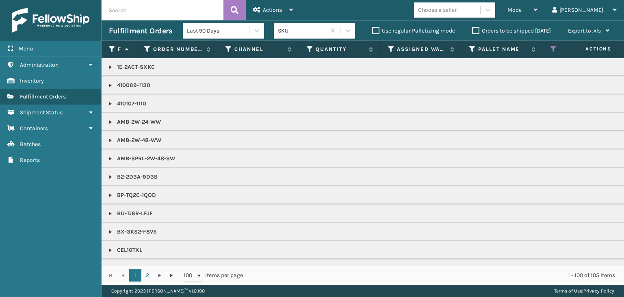
click at [457, 10] on div "Choose a seller" at bounding box center [437, 10] width 39 height 9
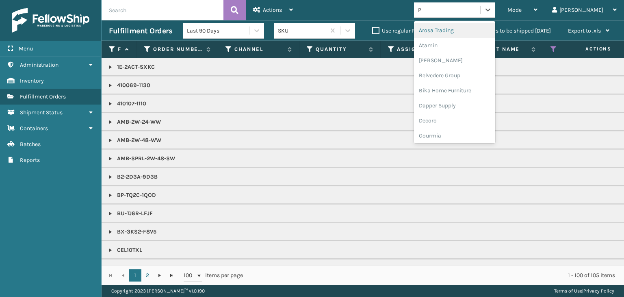
type input "PE"
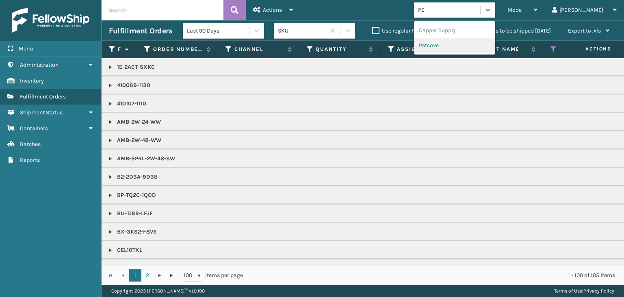
click at [469, 46] on div "Petcove" at bounding box center [454, 45] width 81 height 15
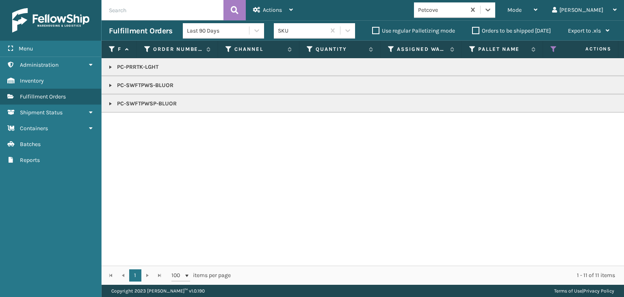
click at [113, 89] on td "PC-SWFTPWS-BLUOR" at bounding box center [626, 85] width 1049 height 18
click at [112, 86] on link at bounding box center [110, 85] width 7 height 7
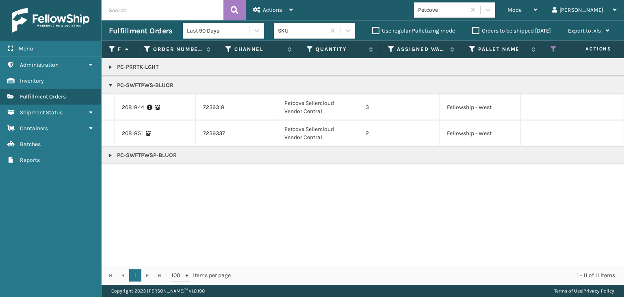
click at [110, 154] on link at bounding box center [110, 155] width 7 height 7
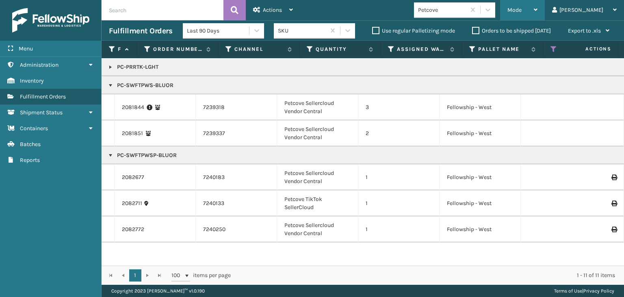
click at [538, 10] on div "Mode" at bounding box center [523, 10] width 30 height 20
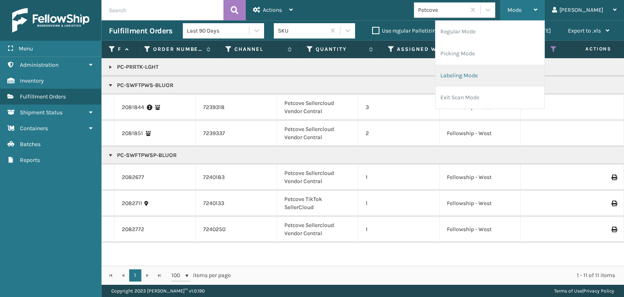
click at [513, 75] on li "Labeling Mode" at bounding box center [490, 76] width 109 height 22
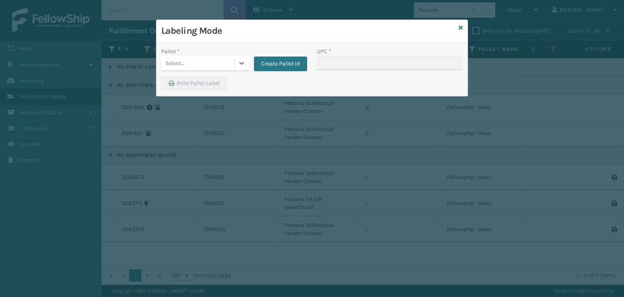
click at [175, 62] on div "Select..." at bounding box center [174, 63] width 19 height 9
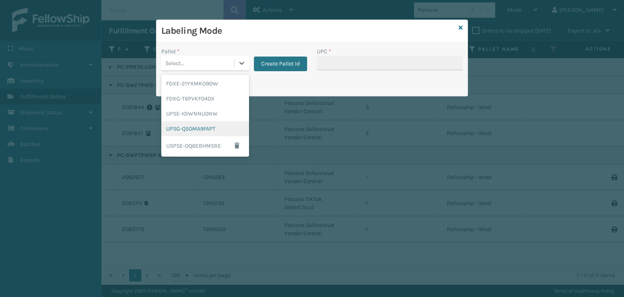
click at [180, 124] on div "UPSG-Q50MA9FAPT" at bounding box center [205, 128] width 88 height 15
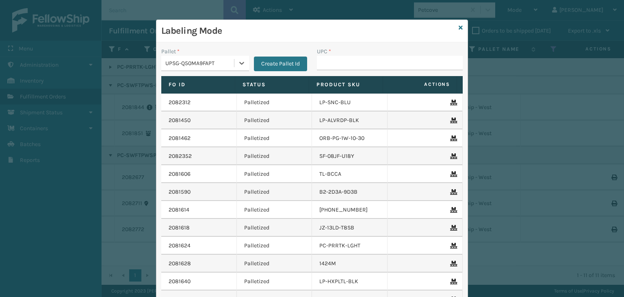
click at [407, 55] on div "UPC *" at bounding box center [390, 51] width 146 height 9
drag, startPoint x: 408, startPoint y: 57, endPoint x: 405, endPoint y: 53, distance: 5.3
click at [408, 57] on input "UPC *" at bounding box center [390, 63] width 146 height 15
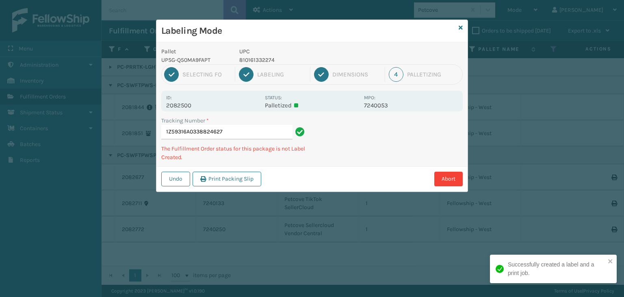
click at [262, 59] on p "810161332274" at bounding box center [299, 60] width 120 height 9
copy p "810161332274"
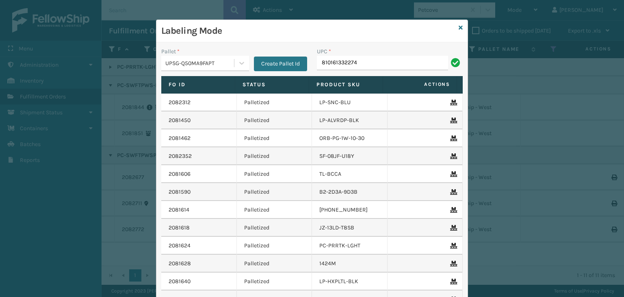
type input "810161332274"
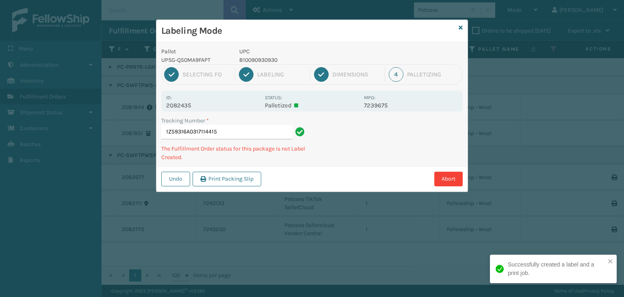
click at [265, 56] on p "810090930930" at bounding box center [299, 60] width 120 height 9
copy p "810090930930"
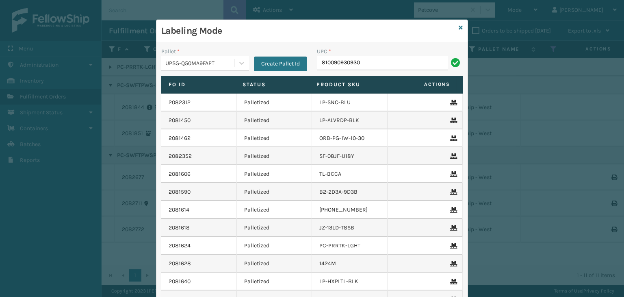
type input "810090930930"
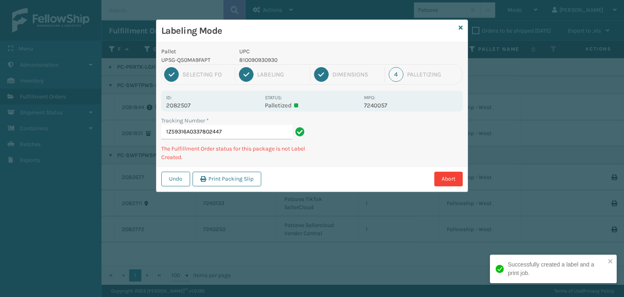
type input "1Z59316A0337802447810090930930"
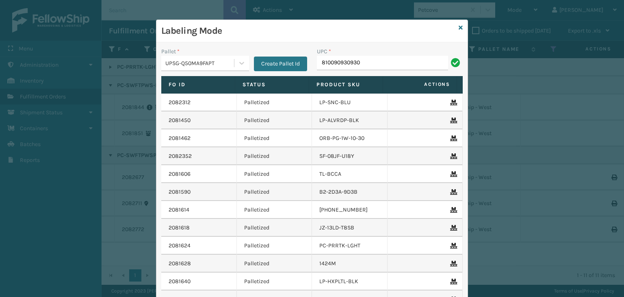
type input "810090930930"
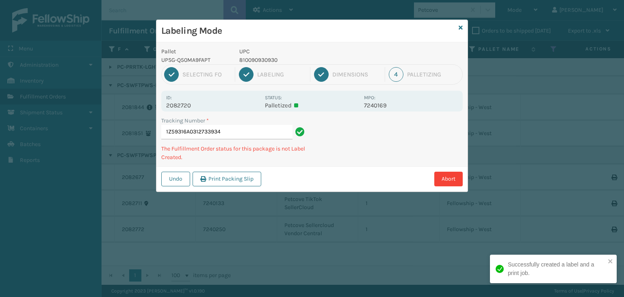
type input "1Z59316A0312733934810090930930"
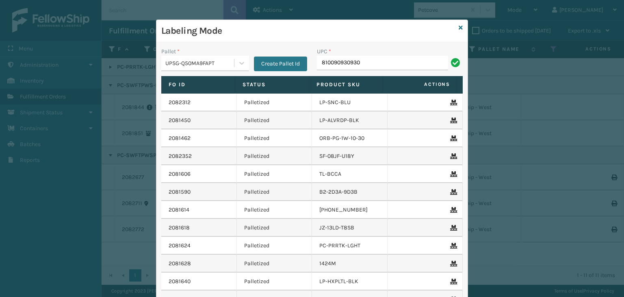
type input "810090930930"
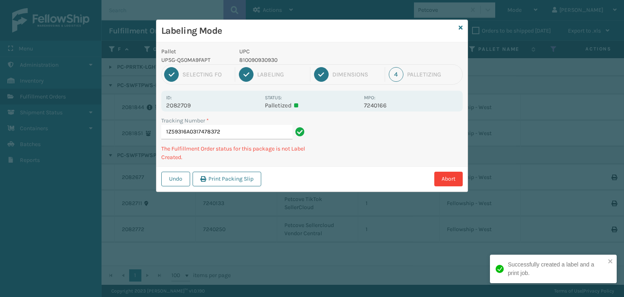
type input "1Z59316A0317478372810090930930"
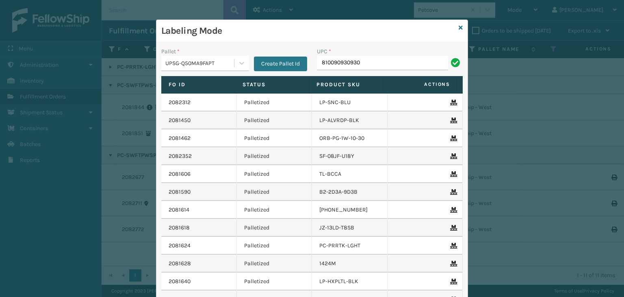
type input "810090930930"
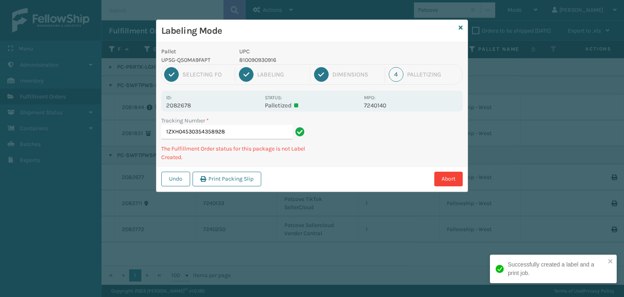
click at [263, 54] on p "UPC" at bounding box center [299, 51] width 120 height 9
click at [267, 59] on p "810090930916" at bounding box center [299, 60] width 120 height 9
copy p "810090930916"
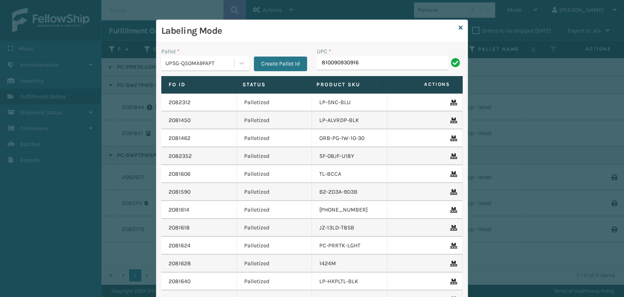
type input "810090930916"
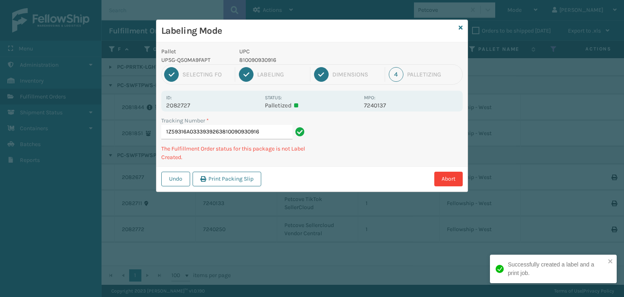
type input "1Z59316A0333939263810090930916810090930916"
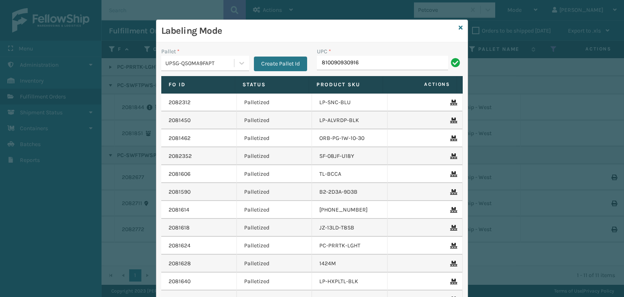
type input "810090930916"
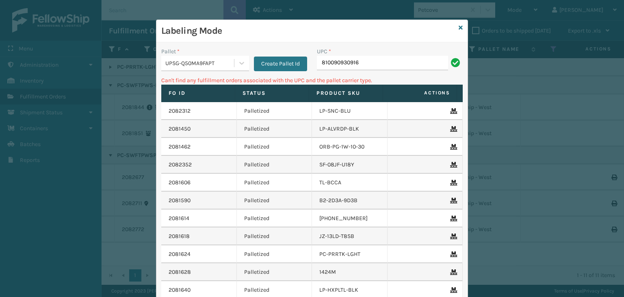
click at [210, 56] on div "UPSG-Q50MA9FAPT" at bounding box center [197, 62] width 73 height 13
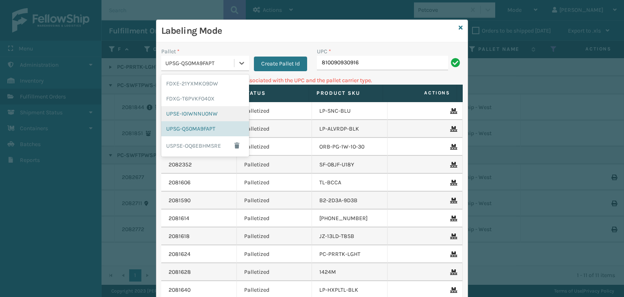
drag, startPoint x: 210, startPoint y: 110, endPoint x: 305, endPoint y: 70, distance: 103.0
click at [214, 104] on div "FDXE-21YXMKO9DW FDXG-T6PVKF040X UPSE-I0IWNNU0NW UPSG-Q50MA9FAPT USPSE-OQ6EBHMSRE" at bounding box center [205, 115] width 88 height 82
click at [187, 114] on div "UPSE-I0IWNNU0NW" at bounding box center [205, 113] width 88 height 15
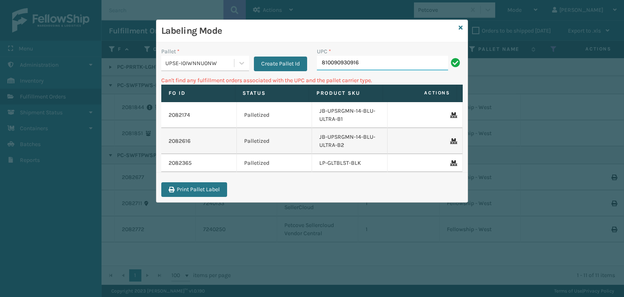
click at [368, 60] on input "810090930916" at bounding box center [382, 63] width 131 height 15
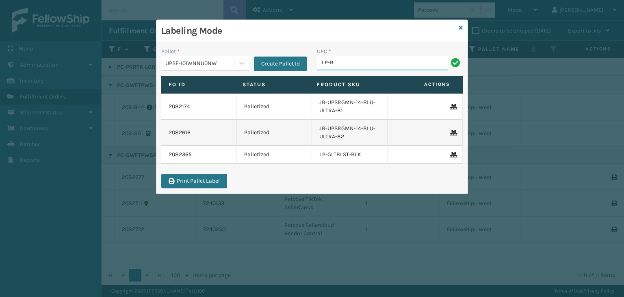
type input "LP-RMXPLS-BLU"
click at [198, 67] on div "UPSE-I0IWNNU0NW" at bounding box center [200, 63] width 70 height 9
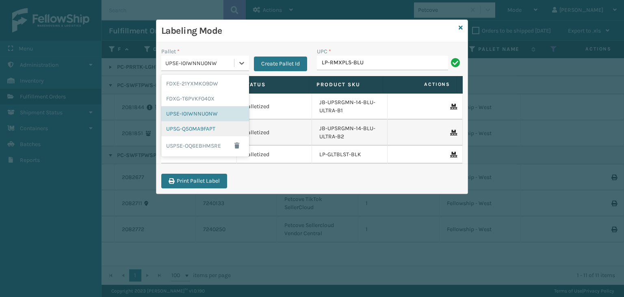
click at [192, 130] on div "UPSG-Q50MA9FAPT" at bounding box center [205, 128] width 88 height 15
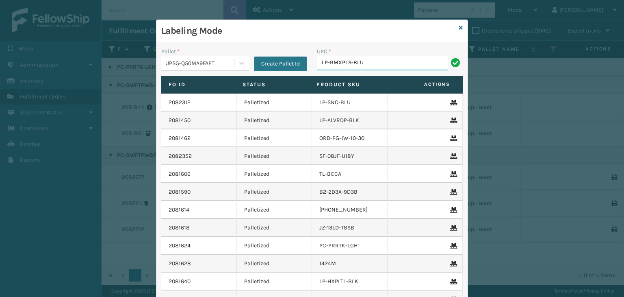
drag, startPoint x: 386, startPoint y: 62, endPoint x: 0, endPoint y: 56, distance: 385.8
click at [0, 56] on div "Labeling Mode Pallet * UPSG-Q50MA9FAPT Create Pallet Id UPC * LP-RMXPLS-BLU Fo …" at bounding box center [312, 148] width 624 height 297
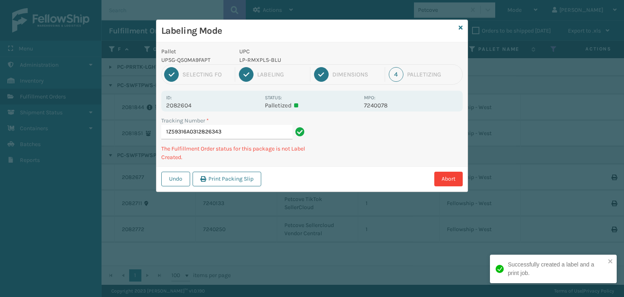
type input "1Z59316A0312826343LP-RMXPLS-BLU"
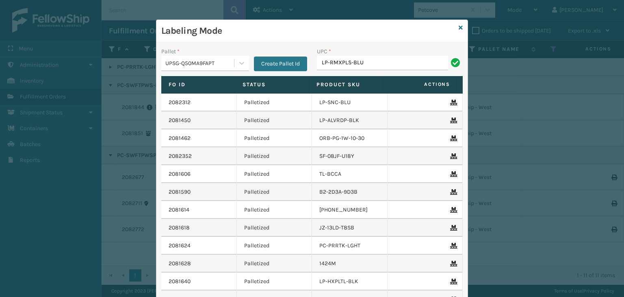
type input "LP-RMXPLS-BLU"
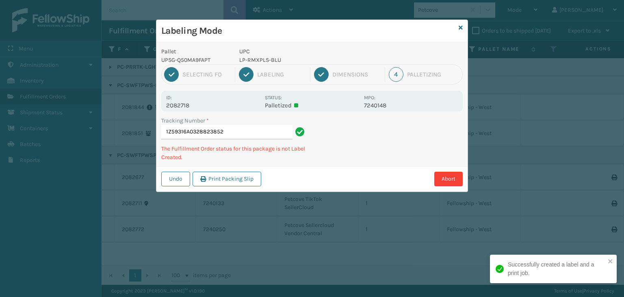
type input "1Z59316A0328823852LP-RMXPLS-BLU"
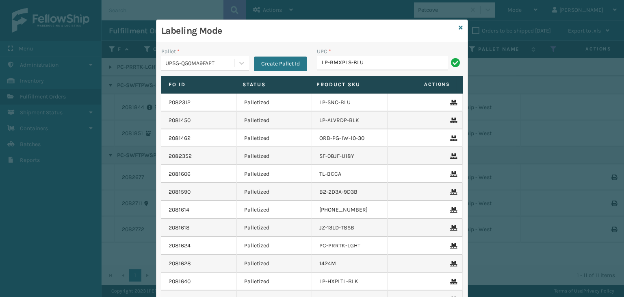
type input "LP-RMXPLS-BLU"
type input "LP-STMRC-SLV"
drag, startPoint x: 391, startPoint y: 63, endPoint x: 81, endPoint y: 51, distance: 310.8
click at [81, 51] on div "Labeling Mode Pallet * UPSG-Q50MA9FAPT Create Pallet Id UPC * LP-STMRC-SLV Fo I…" at bounding box center [312, 148] width 624 height 297
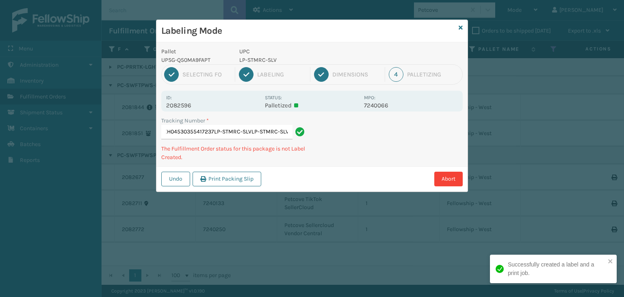
type input "1ZXH04530355417237LP-STMRC-SLVLP-STMRC-SLVLP-STMRC-SLV"
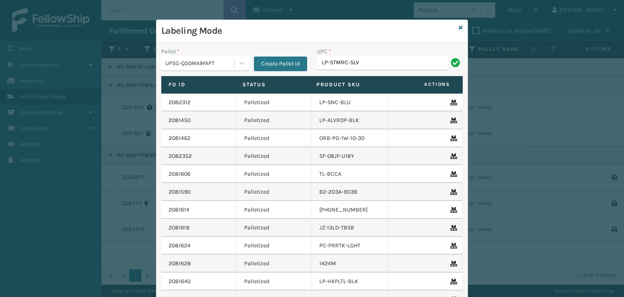
type input "LP-STMRC-SLV"
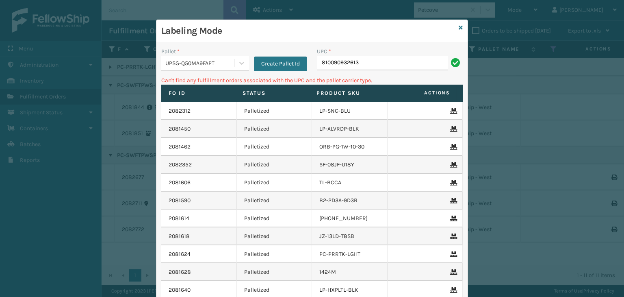
click at [191, 68] on div "UPSG-Q50MA9FAPT" at bounding box center [197, 62] width 73 height 13
drag, startPoint x: 375, startPoint y: 66, endPoint x: 43, endPoint y: 81, distance: 332.0
click at [43, 81] on div "Labeling Mode Pallet * UPSG-Q50MA9FAPT Create Pallet Id UPC * 810090932613 Can'…" at bounding box center [312, 148] width 624 height 297
click at [177, 67] on div "UPSG-Q50MA9FAPT" at bounding box center [197, 62] width 73 height 13
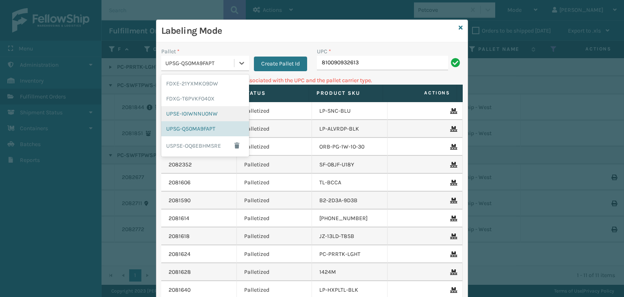
click at [196, 111] on div "UPSE-I0IWNNU0NW" at bounding box center [205, 113] width 88 height 15
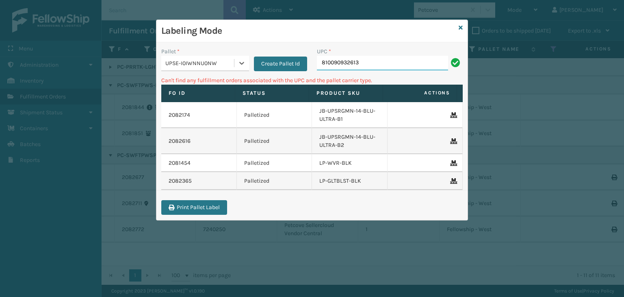
click at [411, 69] on input "810090932613" at bounding box center [382, 63] width 131 height 15
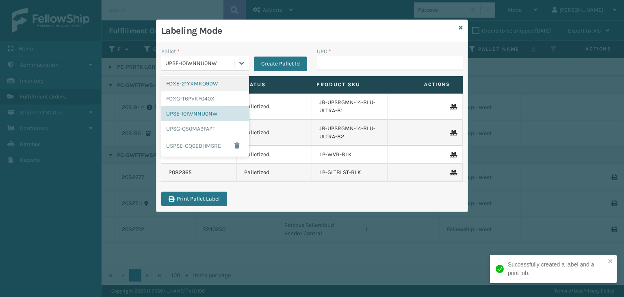
click at [206, 57] on div "UPSE-I0IWNNU0NW" at bounding box center [197, 62] width 73 height 13
click at [213, 130] on div "UPSG-Q50MA9FAPT" at bounding box center [205, 128] width 88 height 15
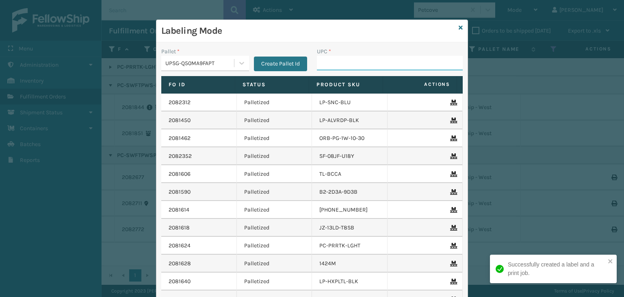
click at [348, 63] on input "UPC *" at bounding box center [390, 63] width 146 height 15
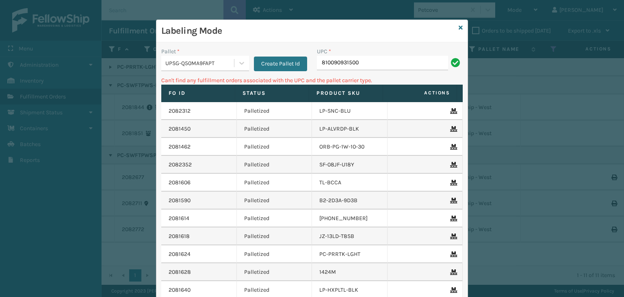
click at [205, 65] on div "UPSG-Q50MA9FAPT" at bounding box center [200, 63] width 70 height 9
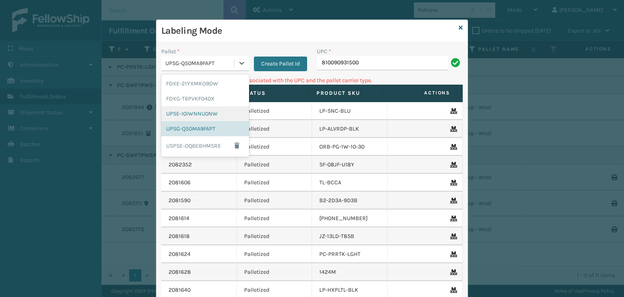
click at [194, 112] on div "UPSE-I0IWNNU0NW" at bounding box center [205, 113] width 88 height 15
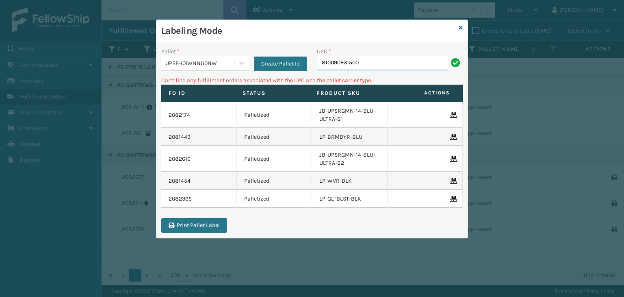
click at [367, 67] on input "810090931500" at bounding box center [382, 63] width 131 height 15
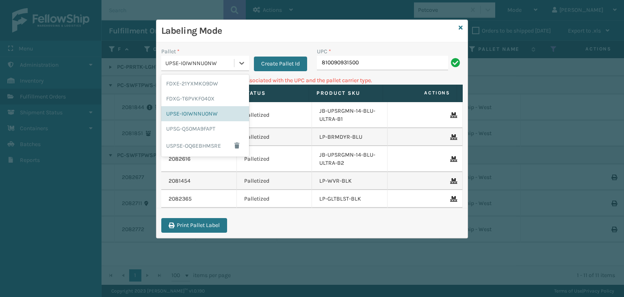
click at [209, 67] on div "UPSE-I0IWNNU0NW" at bounding box center [200, 63] width 70 height 9
click at [459, 24] on link at bounding box center [461, 28] width 4 height 9
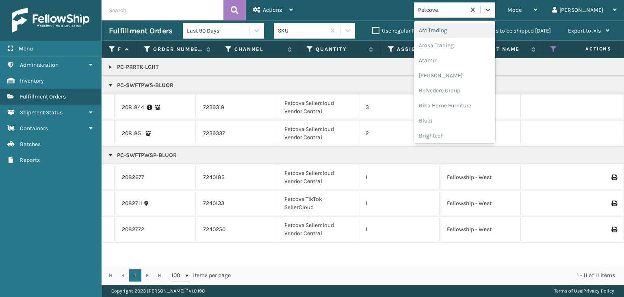
click at [461, 12] on div "Petcove" at bounding box center [442, 10] width 48 height 9
type input "LI"
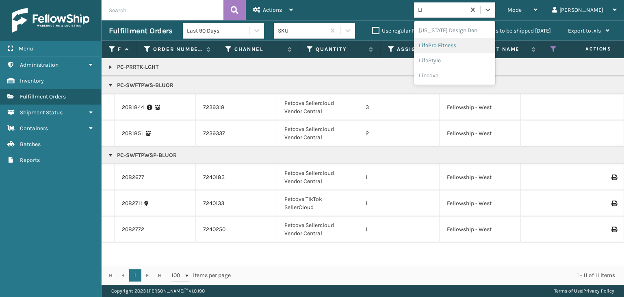
click at [474, 50] on div "LifePro Fitness" at bounding box center [454, 45] width 81 height 15
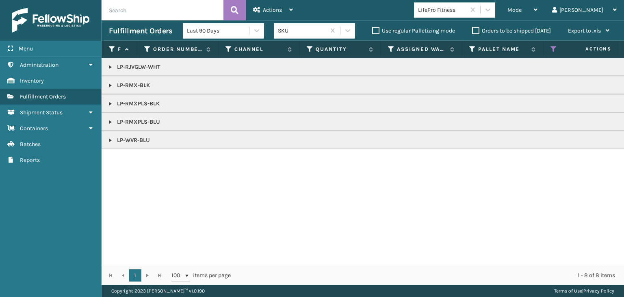
click at [112, 82] on link at bounding box center [110, 85] width 7 height 7
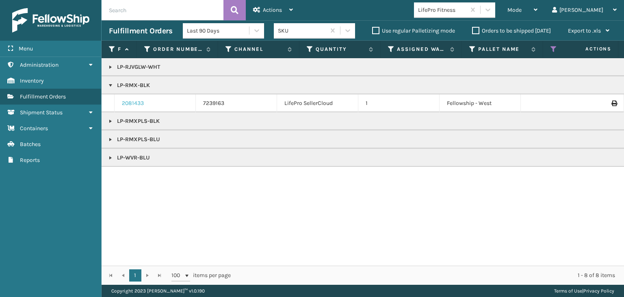
click at [132, 100] on link "2081433" at bounding box center [133, 103] width 22 height 8
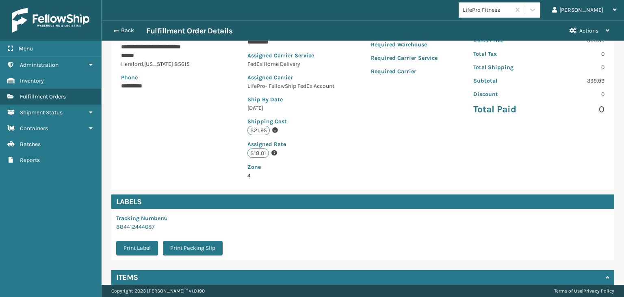
scroll to position [163, 0]
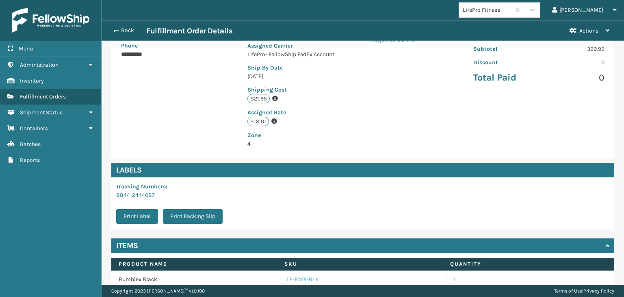
click at [293, 277] on link "LP-RMX-BLK" at bounding box center [303, 279] width 33 height 8
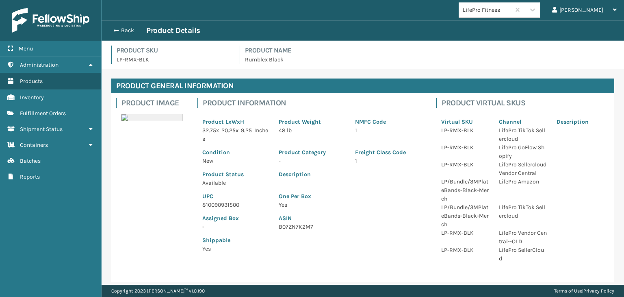
click at [216, 205] on p "810090931500" at bounding box center [235, 204] width 67 height 9
copy p "810090931500"
click at [123, 29] on button "Back" at bounding box center [127, 30] width 37 height 7
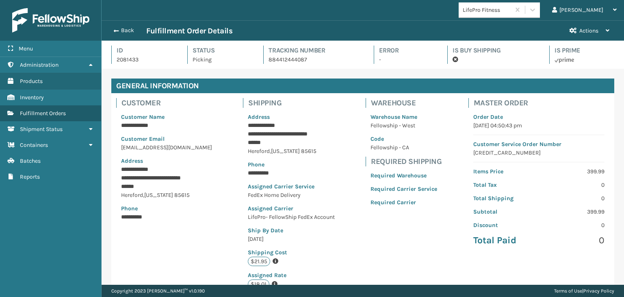
click at [123, 29] on button "Back" at bounding box center [127, 30] width 37 height 7
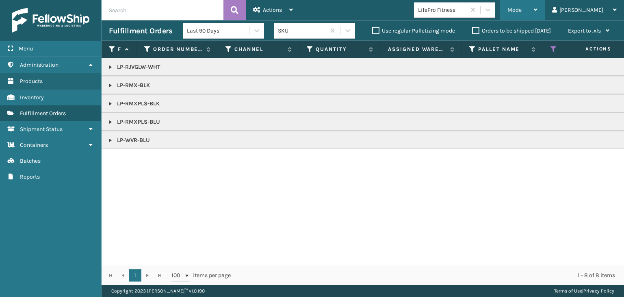
click at [538, 14] on div "Mode" at bounding box center [523, 10] width 30 height 20
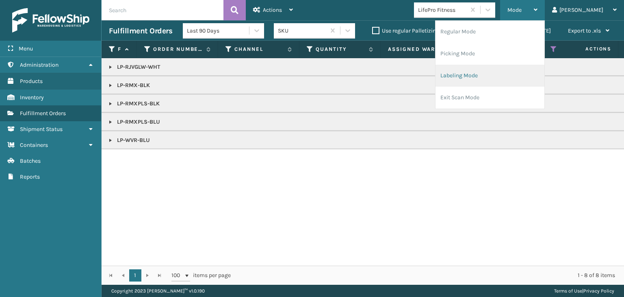
click at [519, 77] on li "Labeling Mode" at bounding box center [490, 76] width 109 height 22
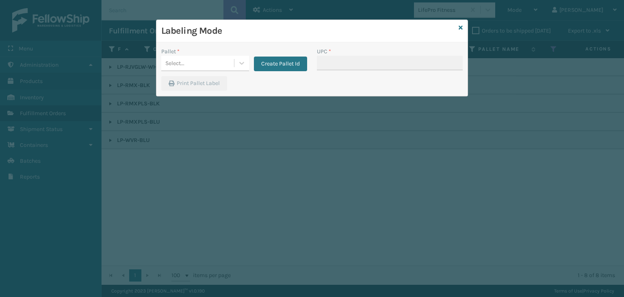
click at [189, 74] on div "Pallet * Select... Create Pallet Id" at bounding box center [234, 61] width 156 height 29
click at [190, 68] on div "Select..." at bounding box center [197, 62] width 73 height 13
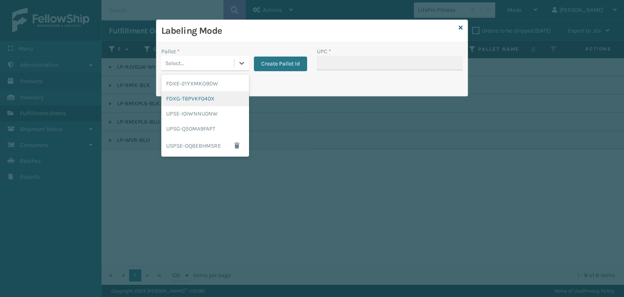
click at [190, 98] on div "FDXG-T6PVKF040X" at bounding box center [205, 98] width 88 height 15
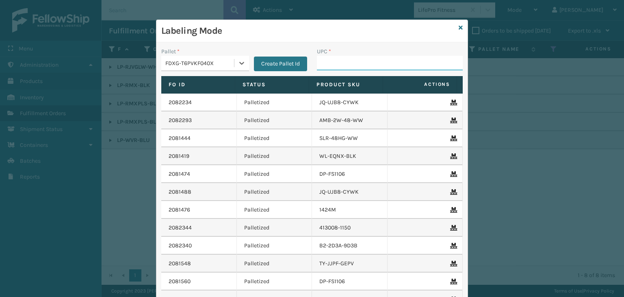
click at [346, 58] on input "UPC *" at bounding box center [390, 63] width 146 height 15
paste input "810090931500"
type input "810090931500"
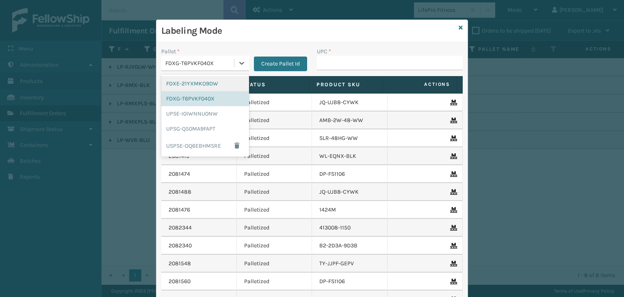
click at [198, 65] on div "FDXG-T6PVKF040X" at bounding box center [200, 63] width 70 height 9
drag, startPoint x: 202, startPoint y: 134, endPoint x: 304, endPoint y: 89, distance: 111.6
click at [203, 134] on div "UPSG-Q50MA9FAPT" at bounding box center [205, 128] width 88 height 15
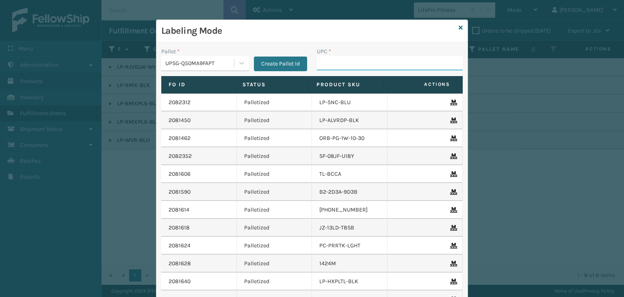
click at [332, 68] on input "UPC *" at bounding box center [390, 63] width 146 height 15
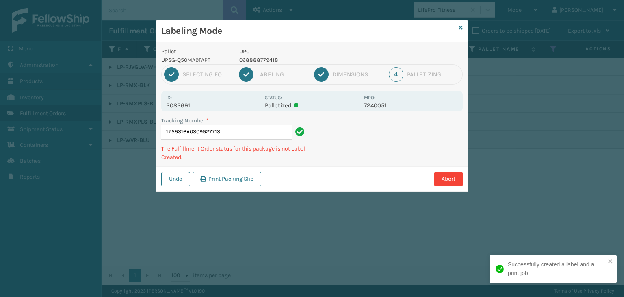
click at [253, 61] on p "068888779418" at bounding box center [299, 60] width 120 height 9
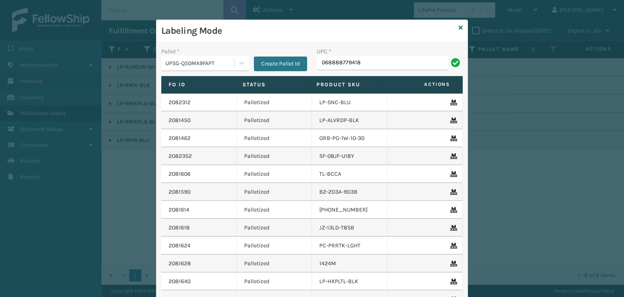
type input "068888779418"
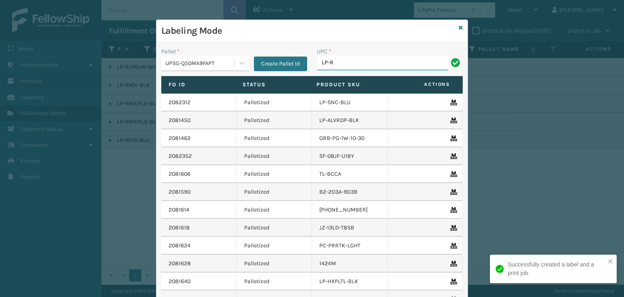
type input "LP-RMXPLS-BLK"
drag, startPoint x: 382, startPoint y: 63, endPoint x: 65, endPoint y: 77, distance: 316.5
click at [66, 77] on div "Labeling Mode Pallet * UPSG-Q50MA9FAPT Create Pallet Id UPC * LP-RMXPLS-BLK Fo …" at bounding box center [312, 148] width 624 height 297
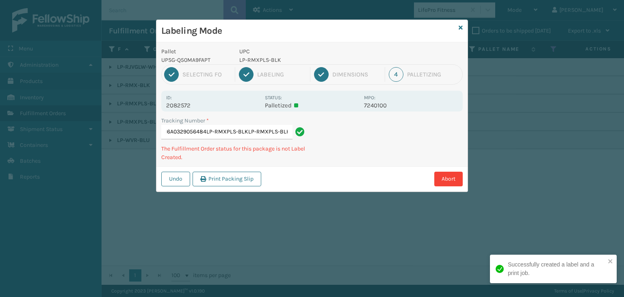
type input "1Z59316A0329056484LP-RMXPLS-BLKLP-RMXPLS-BLKLP-RMXPLS-BLK"
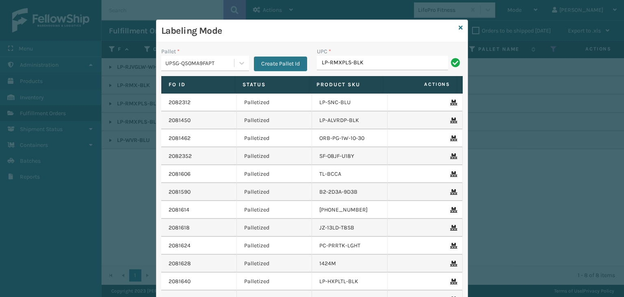
type input "LP-RMXPLS-BLK"
click at [459, 24] on link at bounding box center [461, 28] width 4 height 9
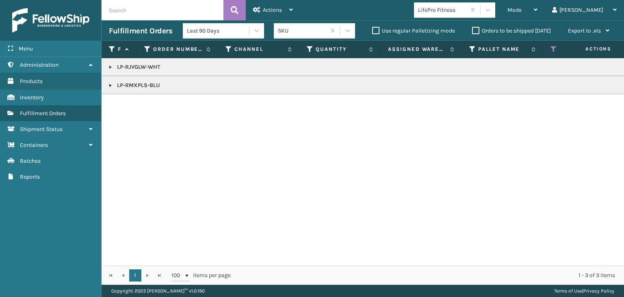
click at [111, 88] on link at bounding box center [110, 85] width 7 height 7
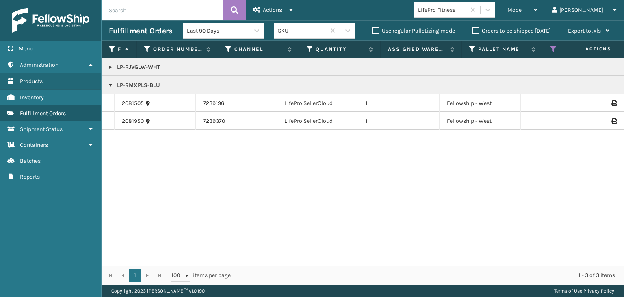
click at [110, 70] on p "LP-RJVGLW-WHT" at bounding box center [626, 67] width 1035 height 8
click at [110, 69] on link at bounding box center [110, 67] width 7 height 7
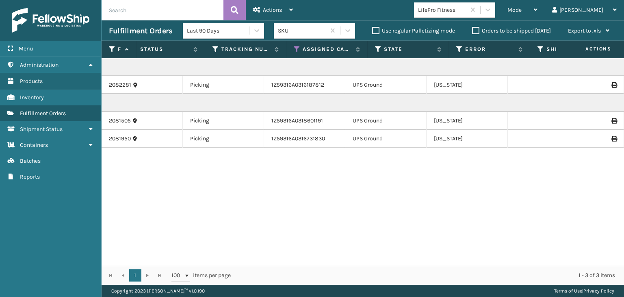
scroll to position [0, 0]
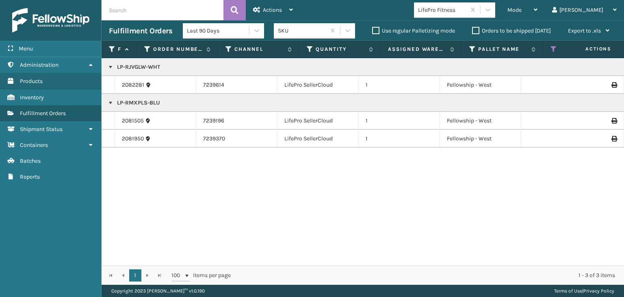
click at [135, 65] on p "LP-RJVGLW-WHT" at bounding box center [626, 67] width 1035 height 8
click at [522, 12] on span "Mode" at bounding box center [515, 10] width 14 height 7
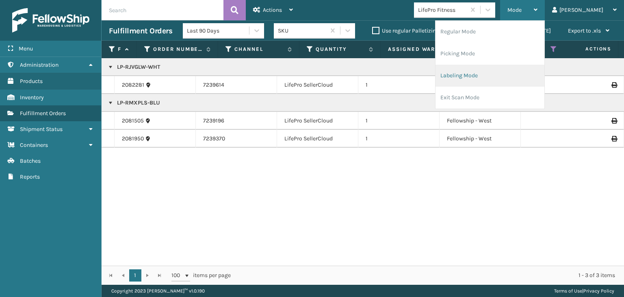
click at [491, 73] on li "Labeling Mode" at bounding box center [490, 76] width 109 height 22
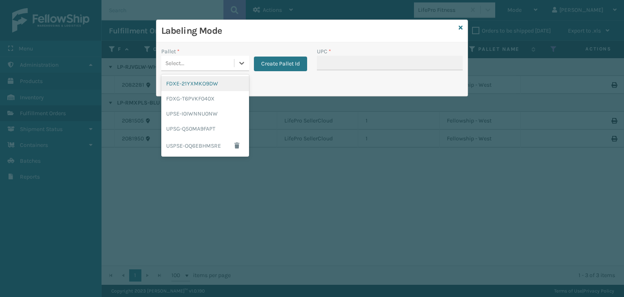
click at [192, 63] on div "Select..." at bounding box center [197, 62] width 73 height 13
click at [197, 125] on div "UPSG-Q50MA9FAPT" at bounding box center [205, 128] width 88 height 15
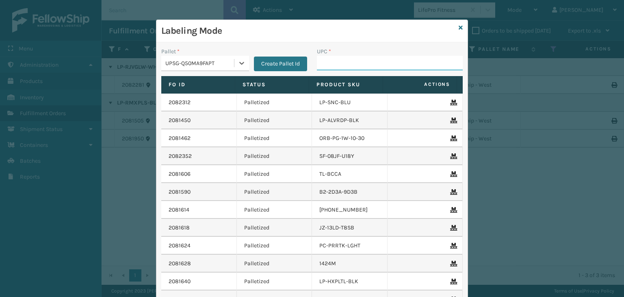
click at [332, 65] on input "UPC *" at bounding box center [390, 63] width 146 height 15
paste input "LP-RJVGLW-WHT"
type input "LP-RJVGLW-WHT"
